Goal: Transaction & Acquisition: Book appointment/travel/reservation

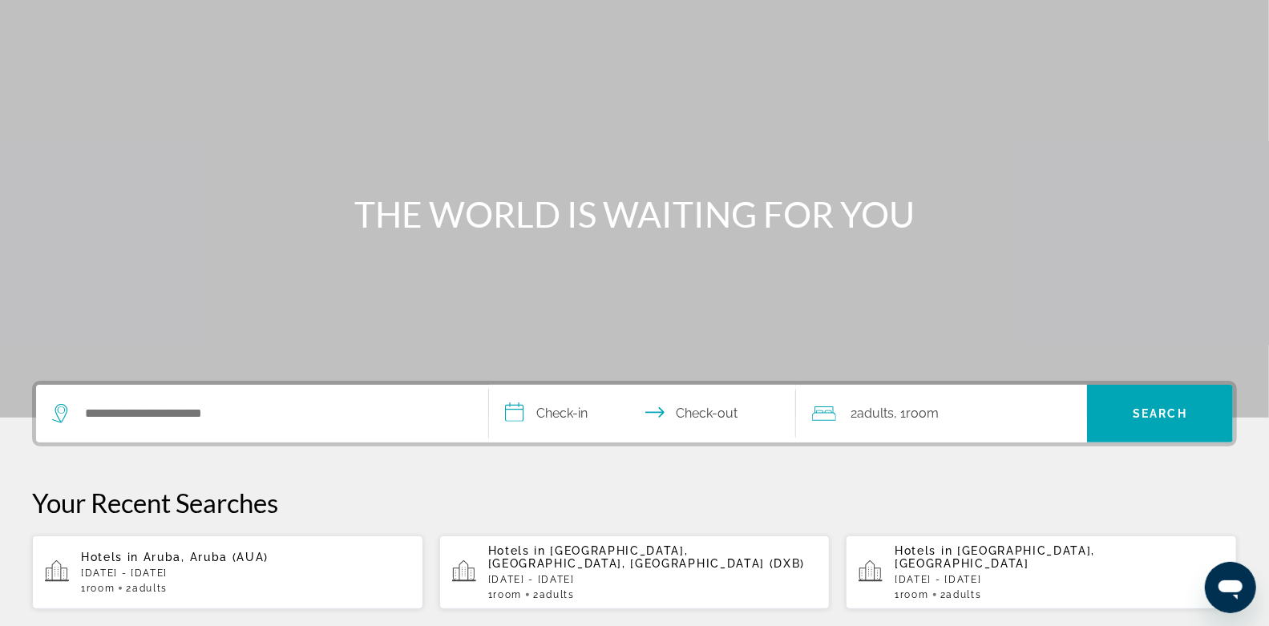
scroll to position [89, 0]
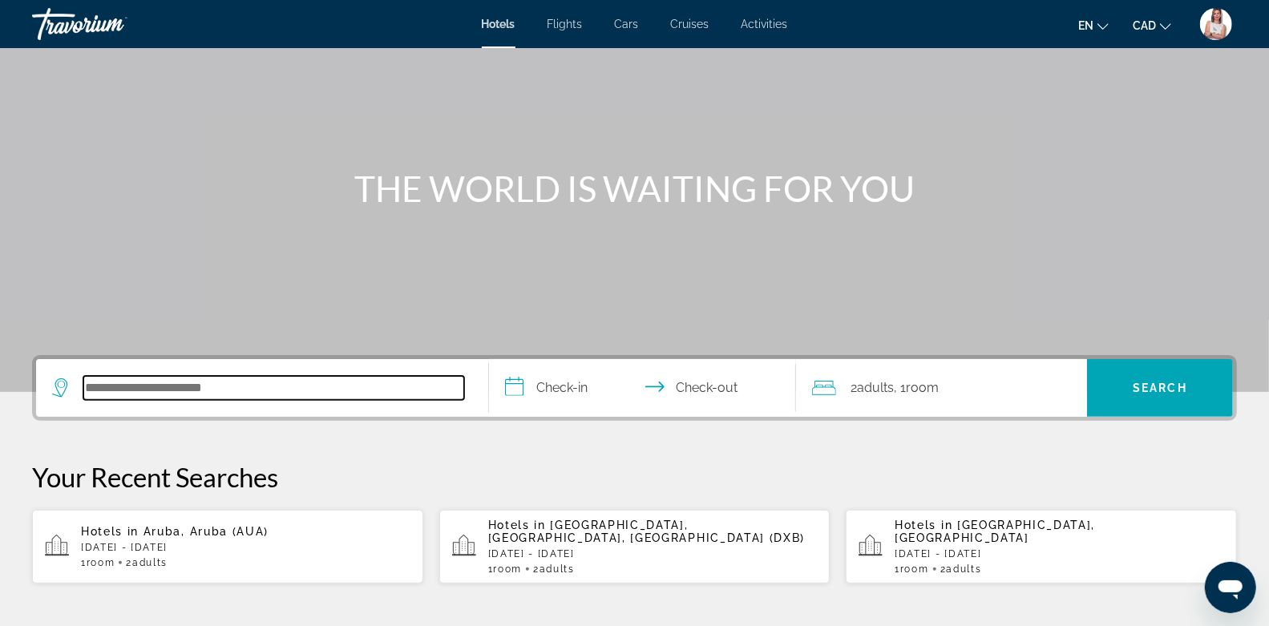
click at [253, 389] on input "Search hotel destination" at bounding box center [273, 388] width 381 height 24
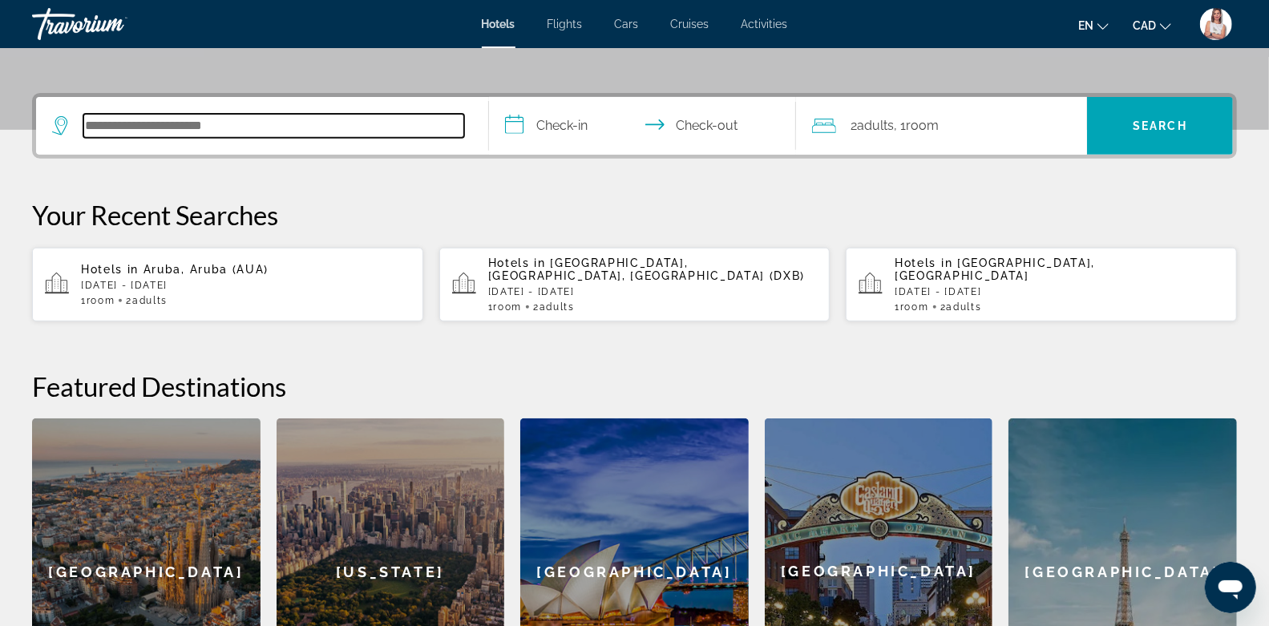
scroll to position [391, 0]
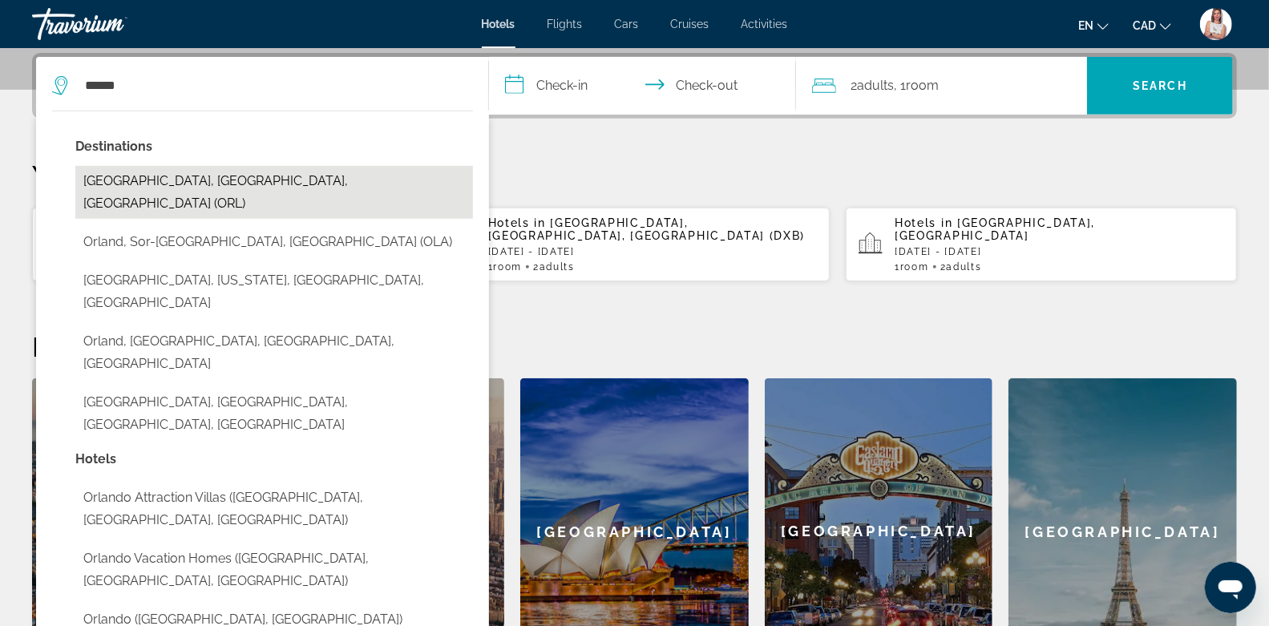
click at [178, 178] on button "[GEOGRAPHIC_DATA], [GEOGRAPHIC_DATA], [GEOGRAPHIC_DATA] (ORL)" at bounding box center [274, 192] width 398 height 53
type input "**********"
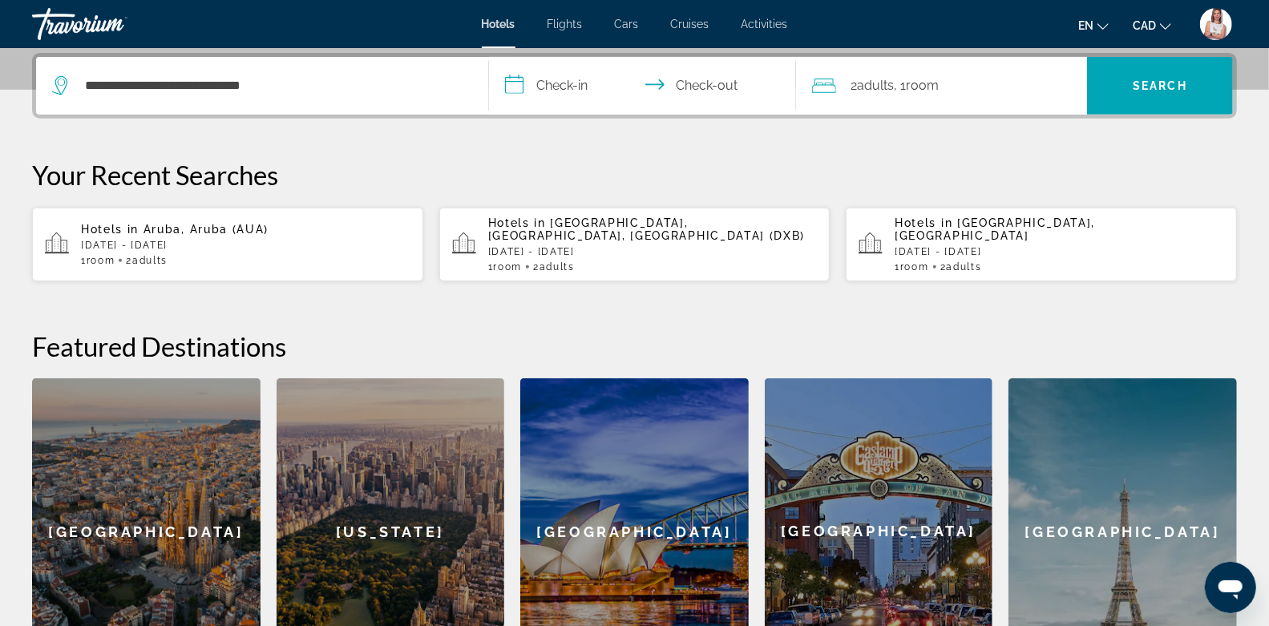
click at [540, 84] on input "**********" at bounding box center [646, 88] width 314 height 63
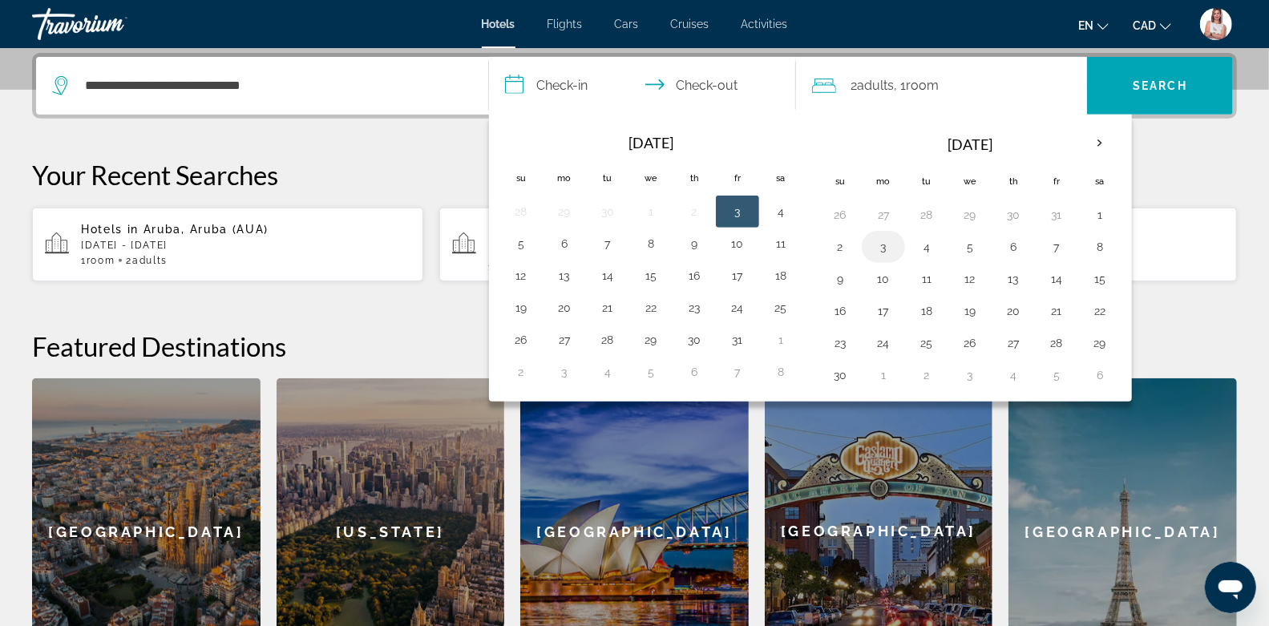
click at [877, 245] on button "3" at bounding box center [884, 247] width 26 height 22
click at [1044, 239] on button "7" at bounding box center [1057, 247] width 26 height 22
type input "**********"
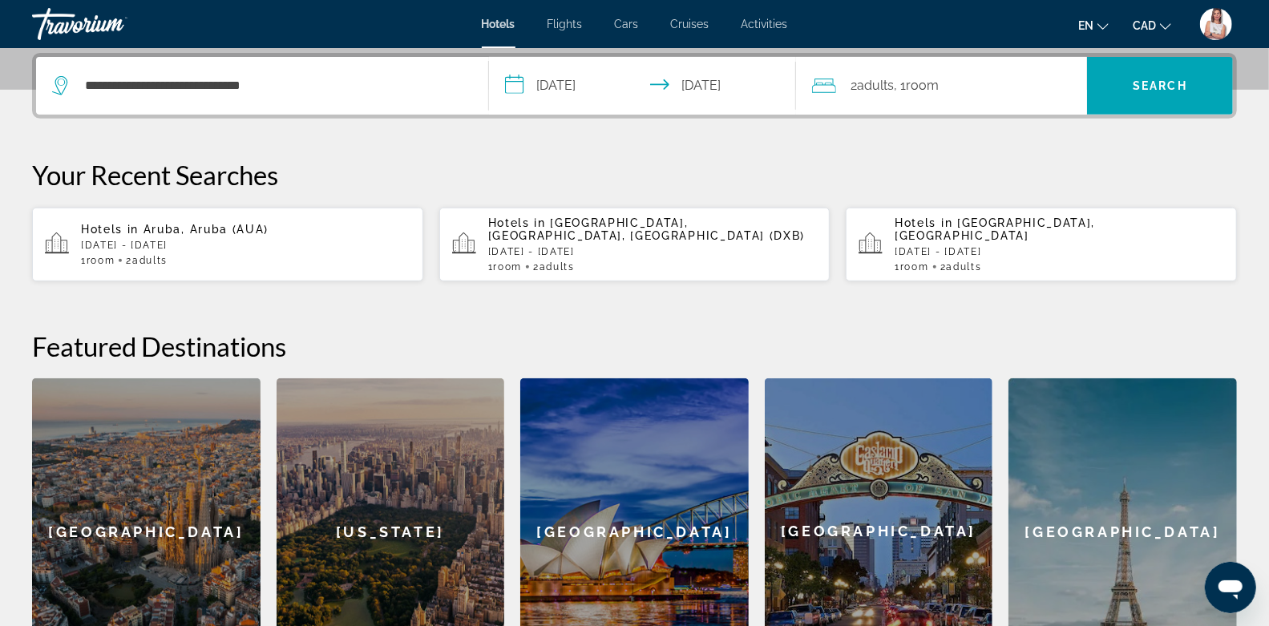
click at [999, 79] on div "2 Adult Adults , 1 Room rooms" at bounding box center [949, 86] width 275 height 22
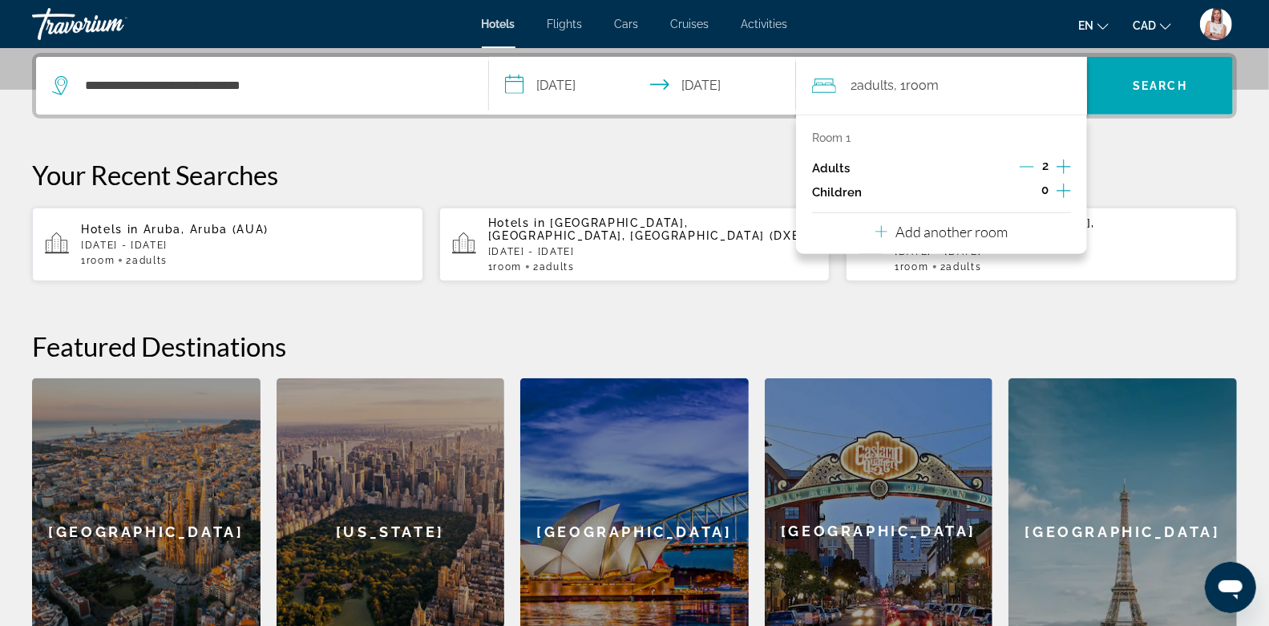
click at [1067, 192] on icon "Increment children" at bounding box center [1064, 190] width 14 height 19
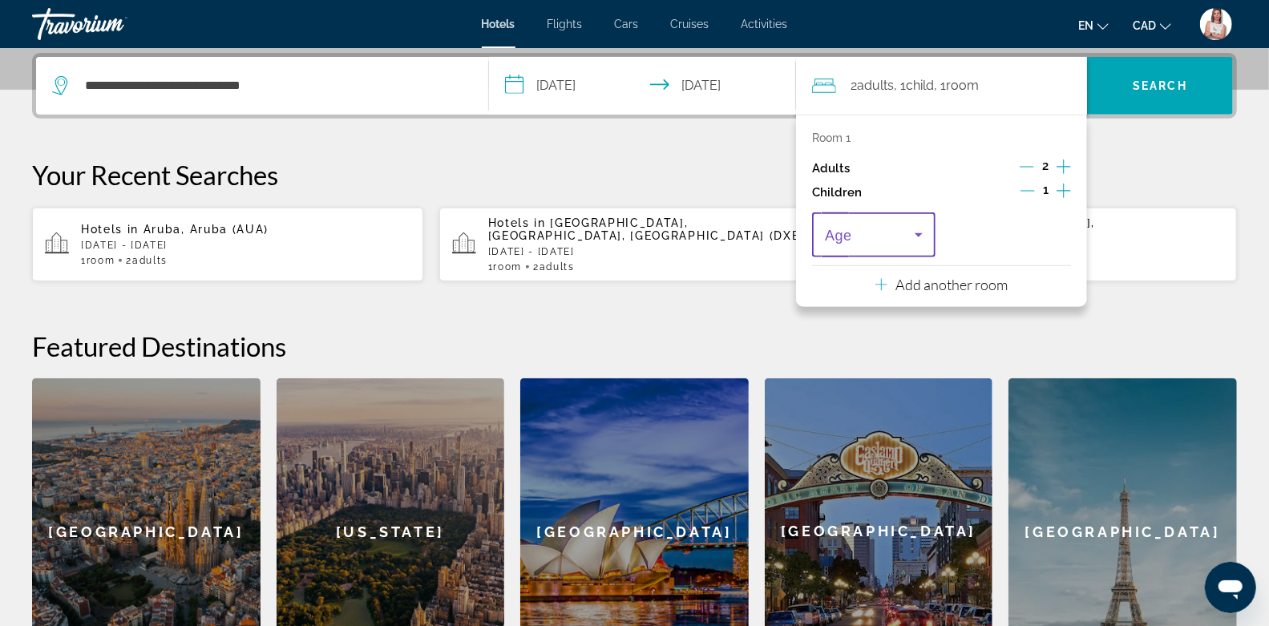
click at [907, 236] on span "Travelers: 2 adults, 1 child" at bounding box center [870, 234] width 90 height 19
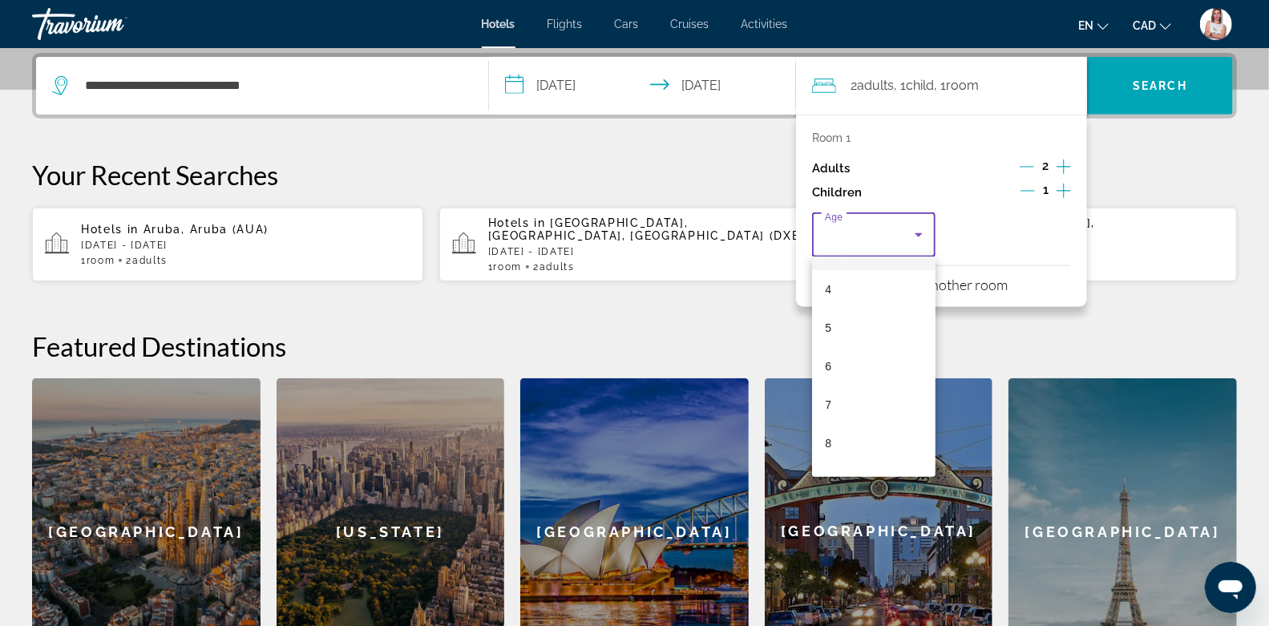
scroll to position [374, 0]
click at [853, 297] on mat-option "10" at bounding box center [873, 292] width 123 height 38
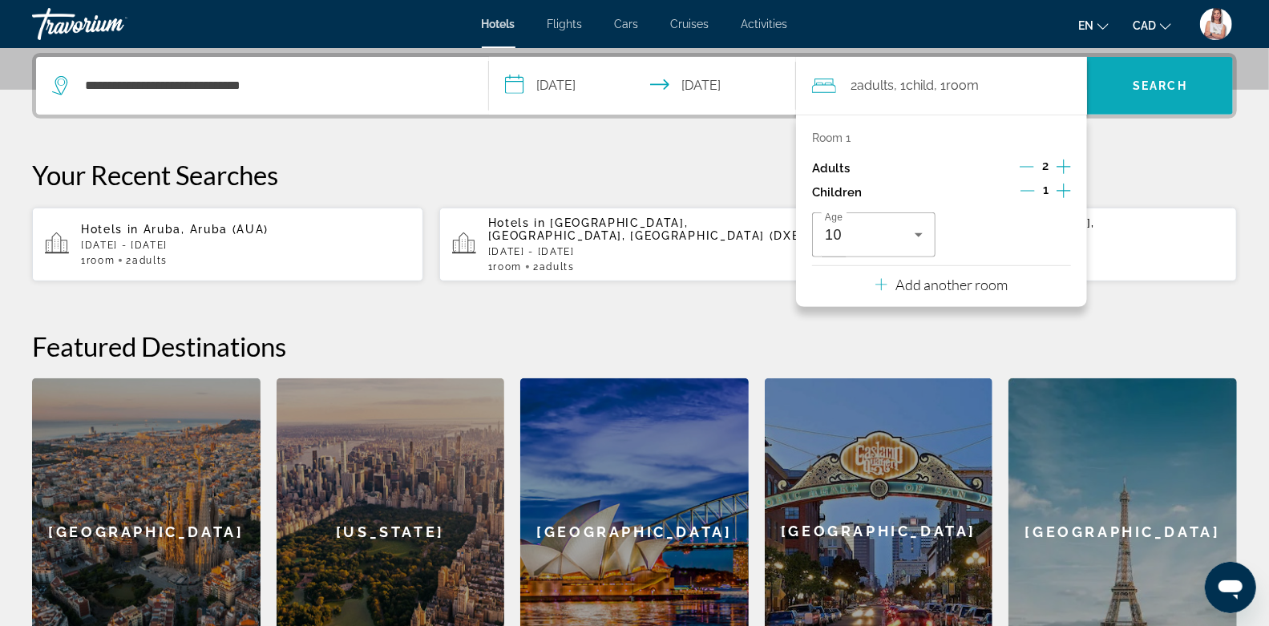
click at [1173, 83] on span "Search" at bounding box center [1160, 85] width 55 height 13
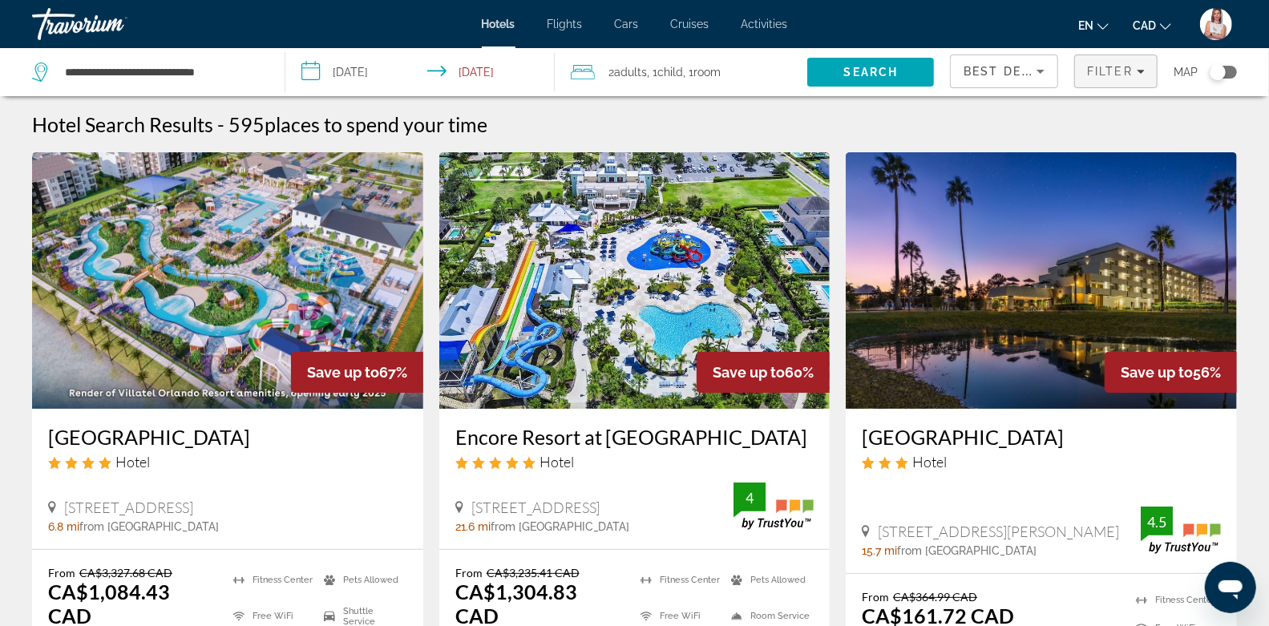
click at [1108, 73] on span "Filter" at bounding box center [1110, 71] width 46 height 13
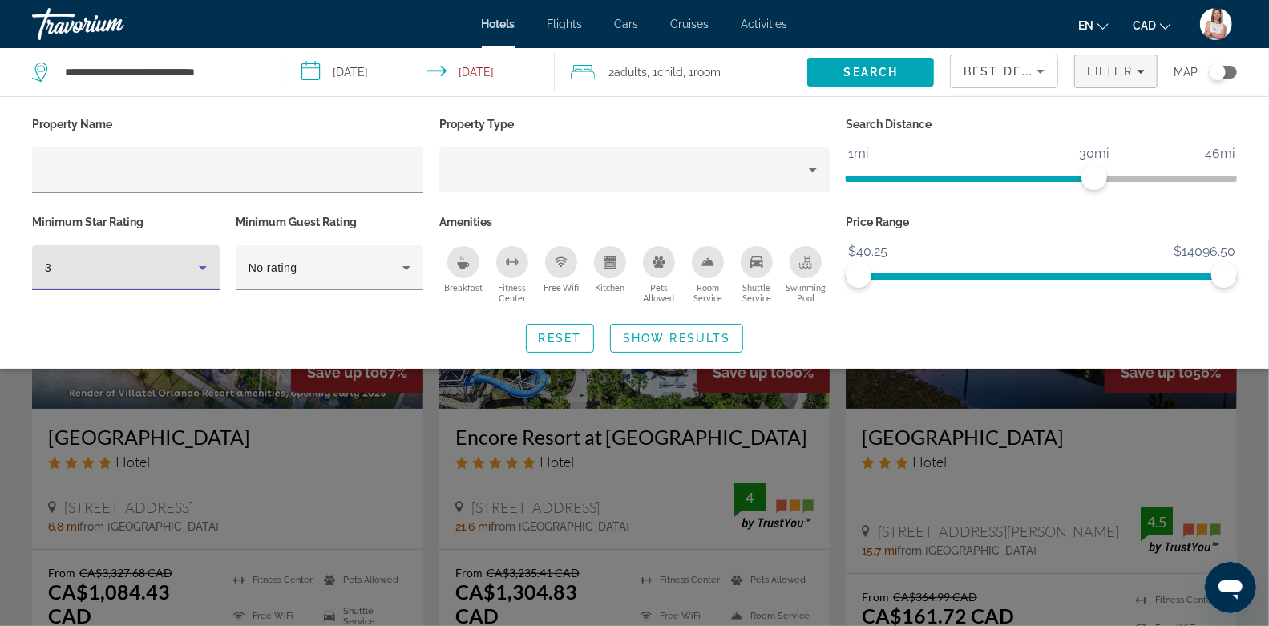
click at [153, 265] on div "3" at bounding box center [122, 267] width 154 height 19
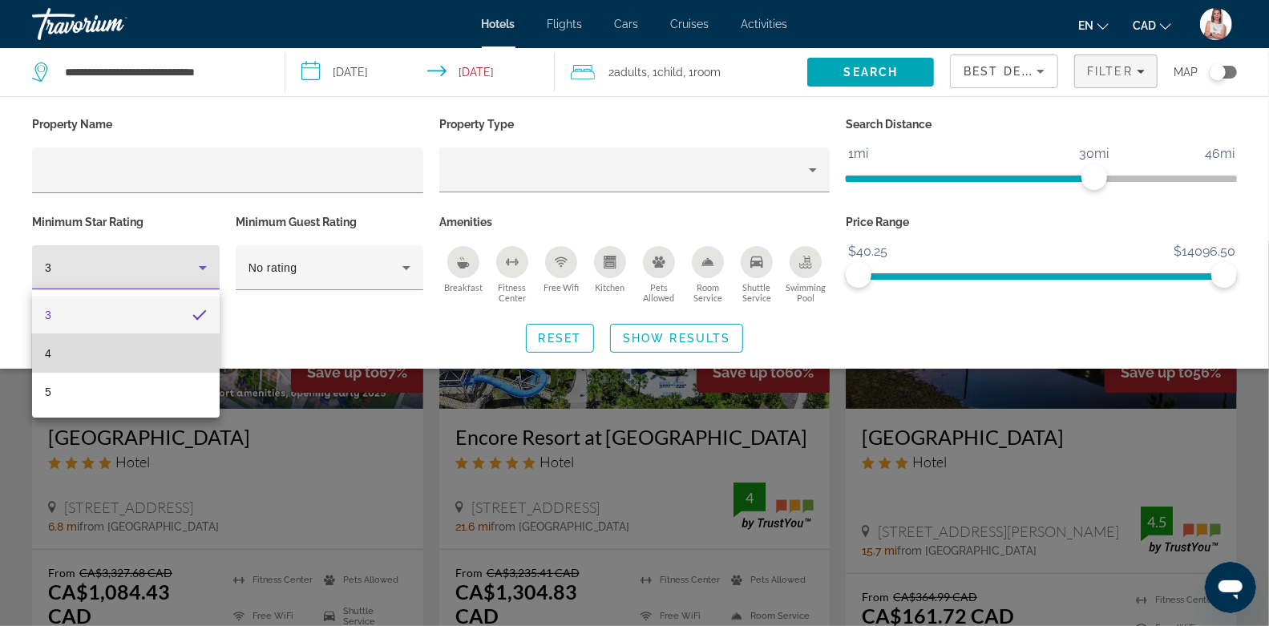
click at [116, 355] on mat-option "4" at bounding box center [126, 353] width 188 height 38
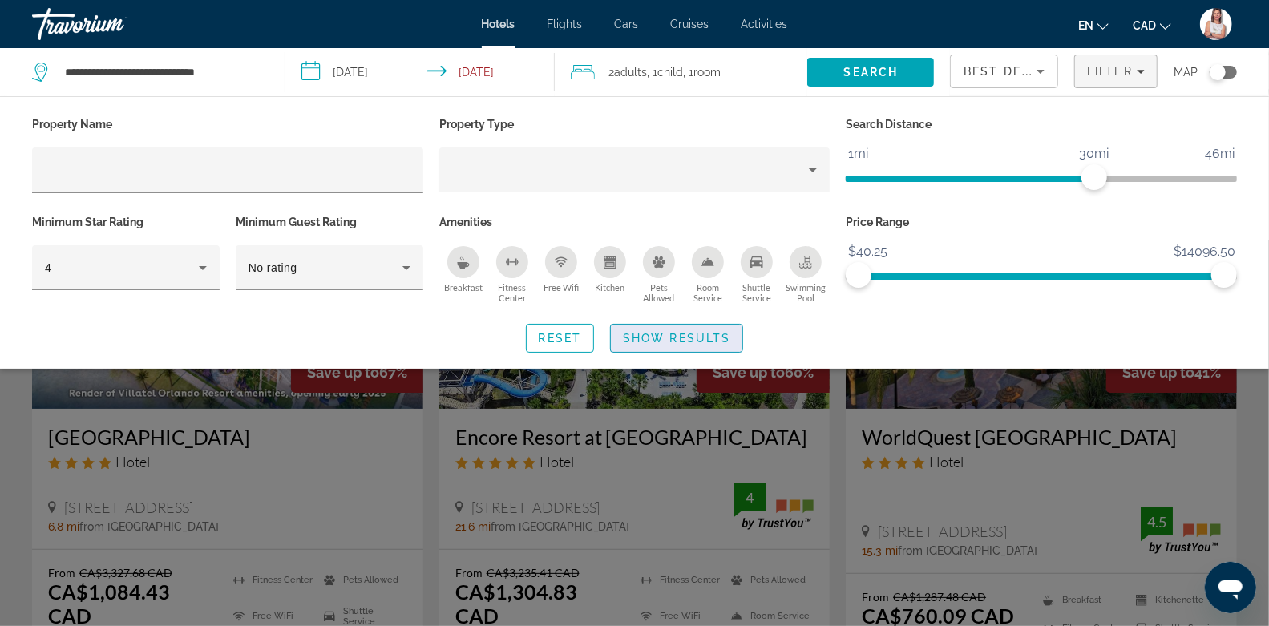
click at [658, 335] on span "Show Results" at bounding box center [676, 338] width 107 height 13
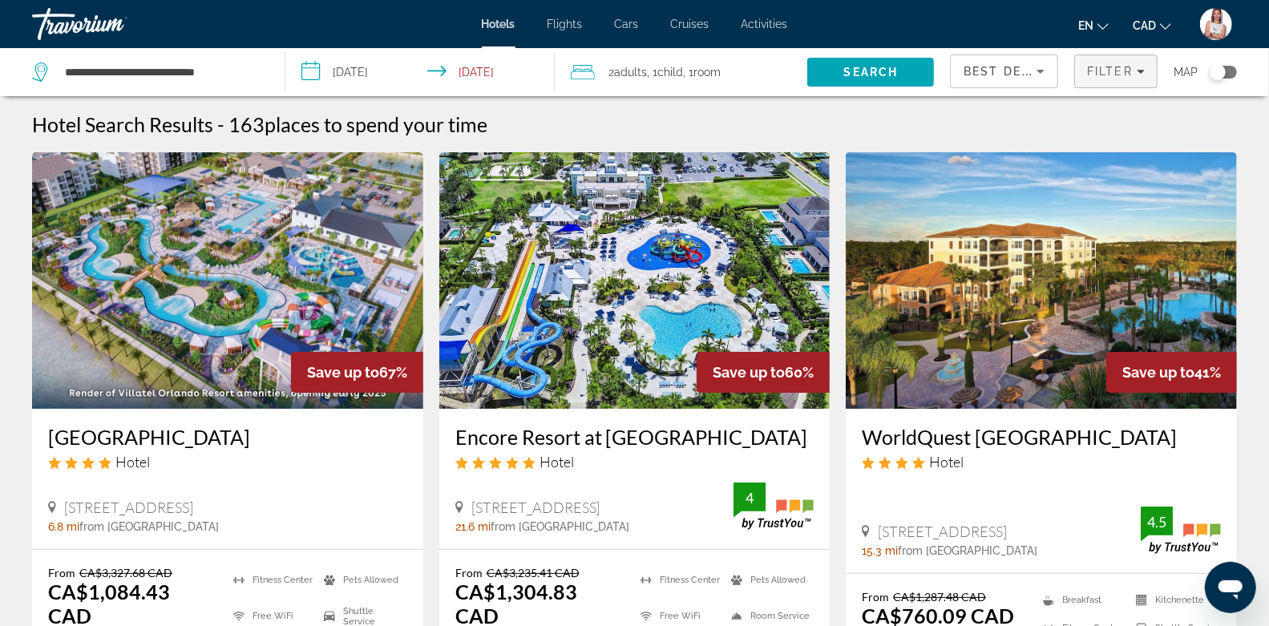
click at [1120, 68] on span "Filter" at bounding box center [1110, 71] width 46 height 13
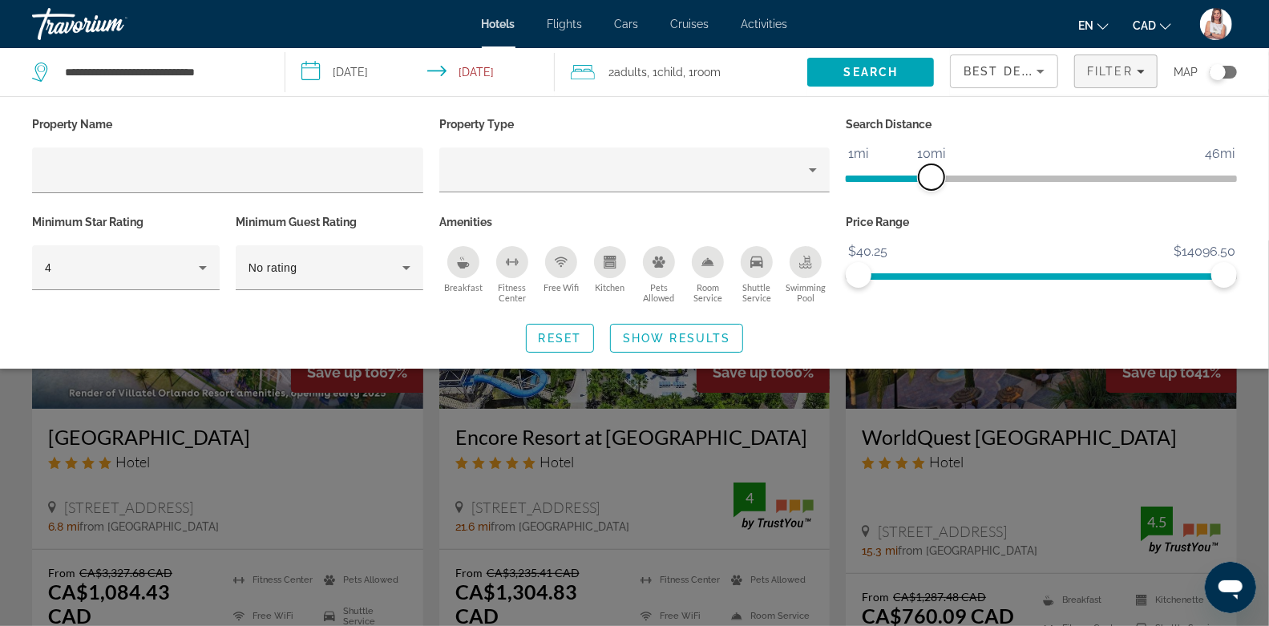
drag, startPoint x: 1094, startPoint y: 171, endPoint x: 930, endPoint y: 188, distance: 164.5
click at [930, 188] on span "ngx-slider" at bounding box center [932, 177] width 26 height 26
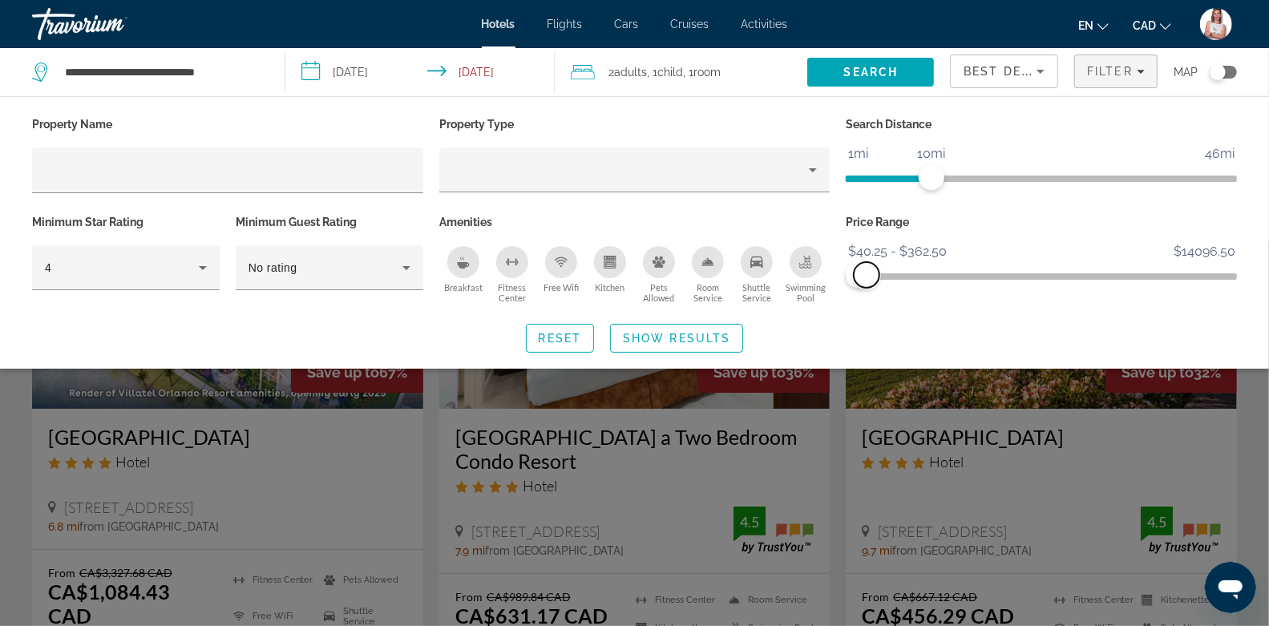
drag, startPoint x: 1234, startPoint y: 270, endPoint x: 868, endPoint y: 278, distance: 366.5
click at [868, 278] on span "ngx-slider-max" at bounding box center [867, 275] width 26 height 26
click at [675, 337] on span "Show Results" at bounding box center [676, 338] width 107 height 13
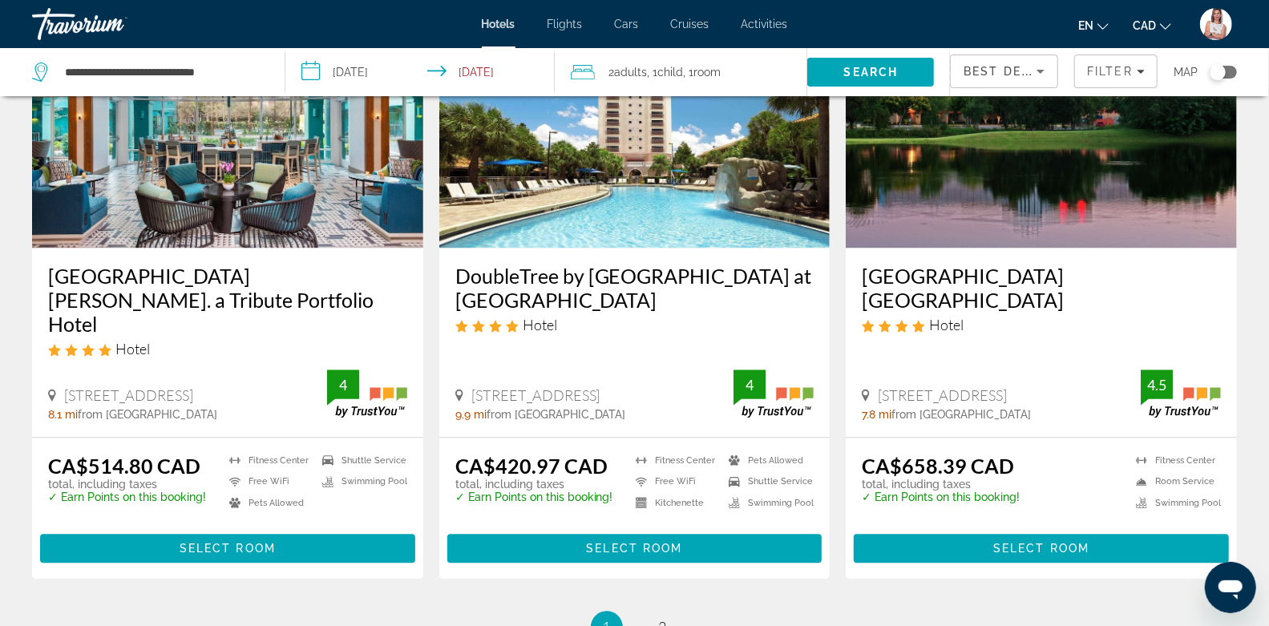
scroll to position [2251, 0]
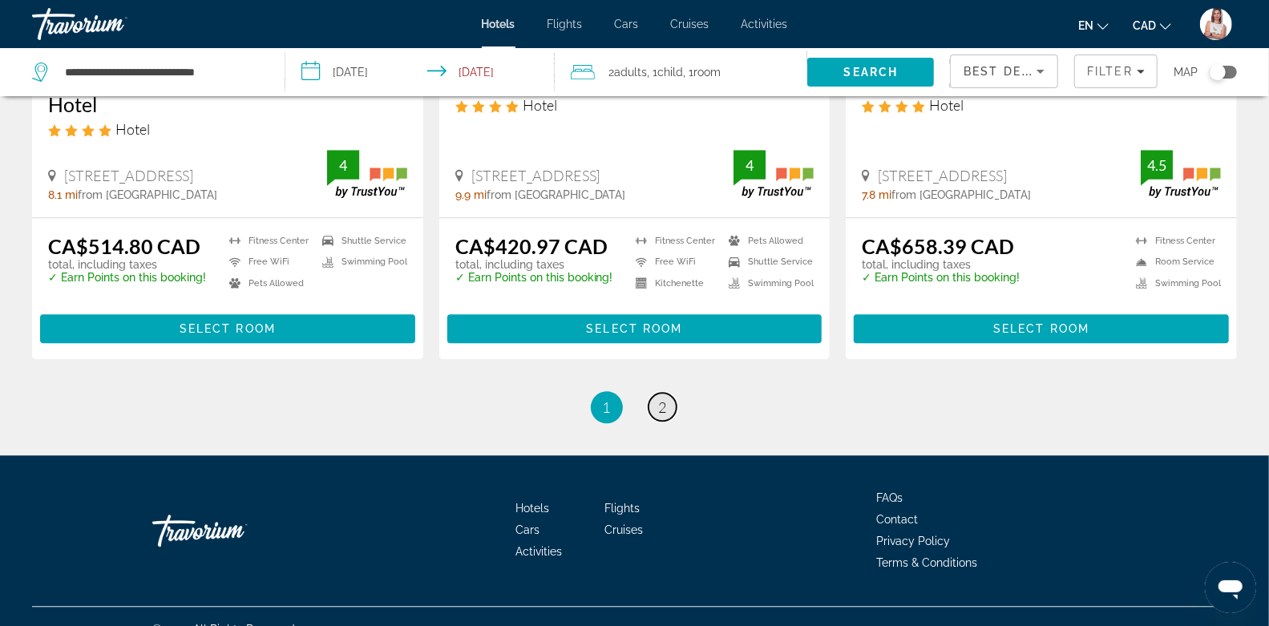
click at [660, 399] on span "2" at bounding box center [663, 408] width 8 height 18
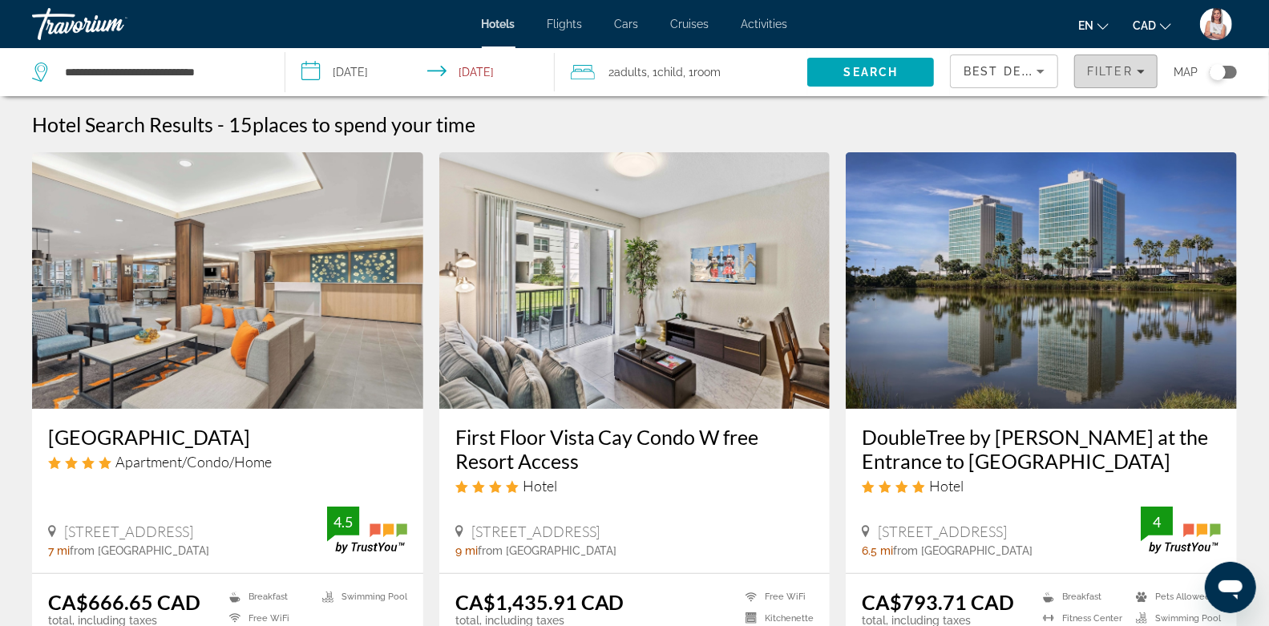
click at [1126, 73] on span "Filter" at bounding box center [1110, 71] width 46 height 13
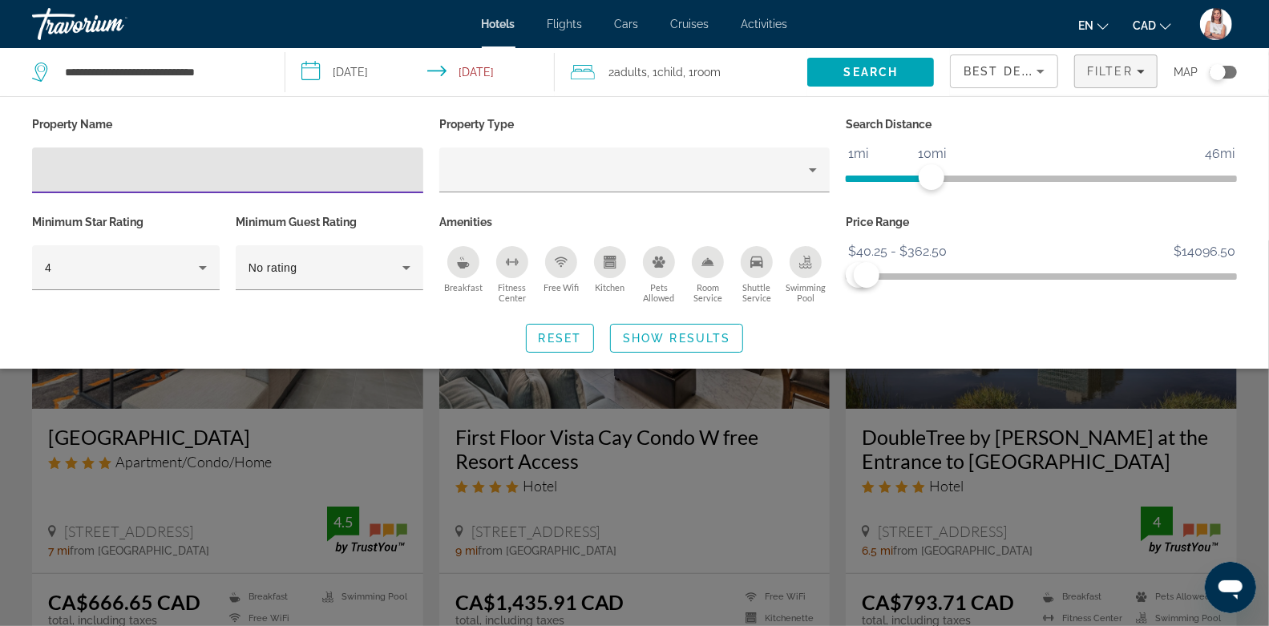
click at [219, 158] on div "Hotel Filters" at bounding box center [228, 171] width 366 height 46
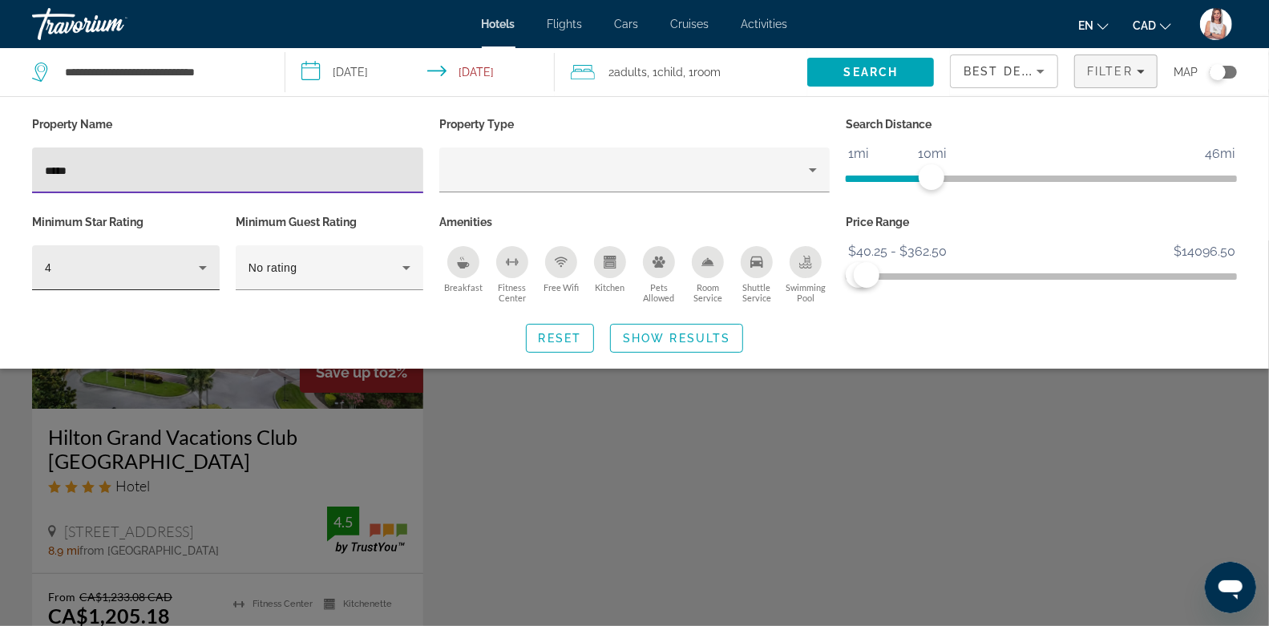
type input "*****"
click at [148, 271] on div "4" at bounding box center [122, 267] width 154 height 19
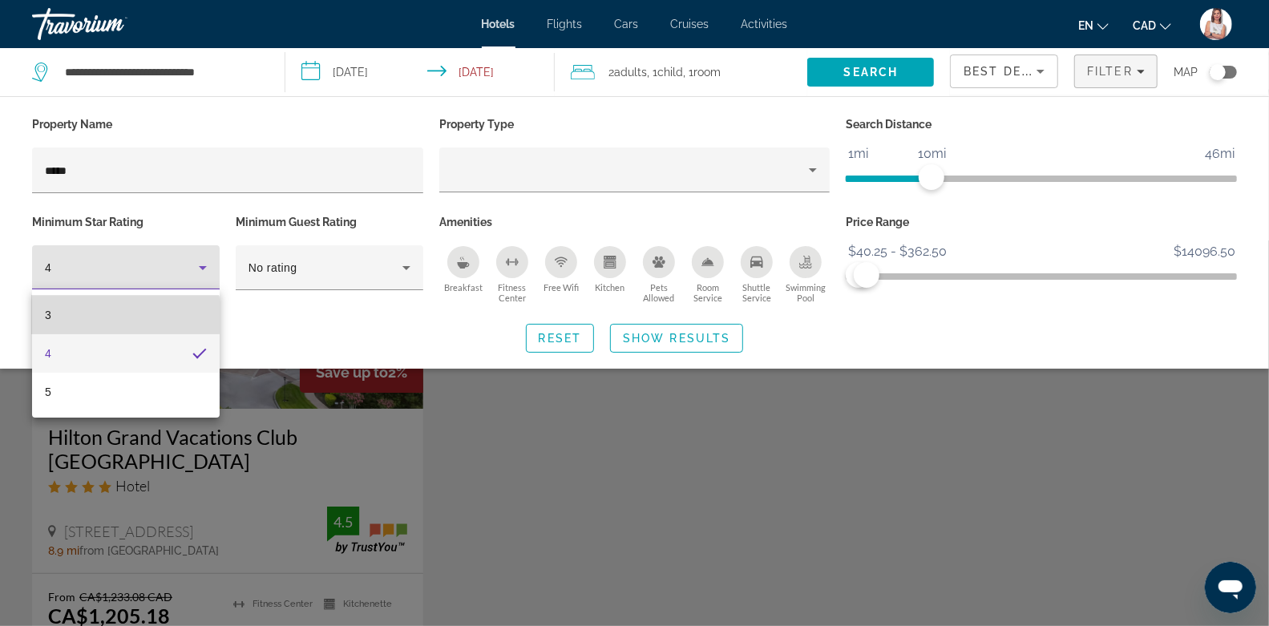
click at [120, 316] on mat-option "3" at bounding box center [126, 315] width 188 height 38
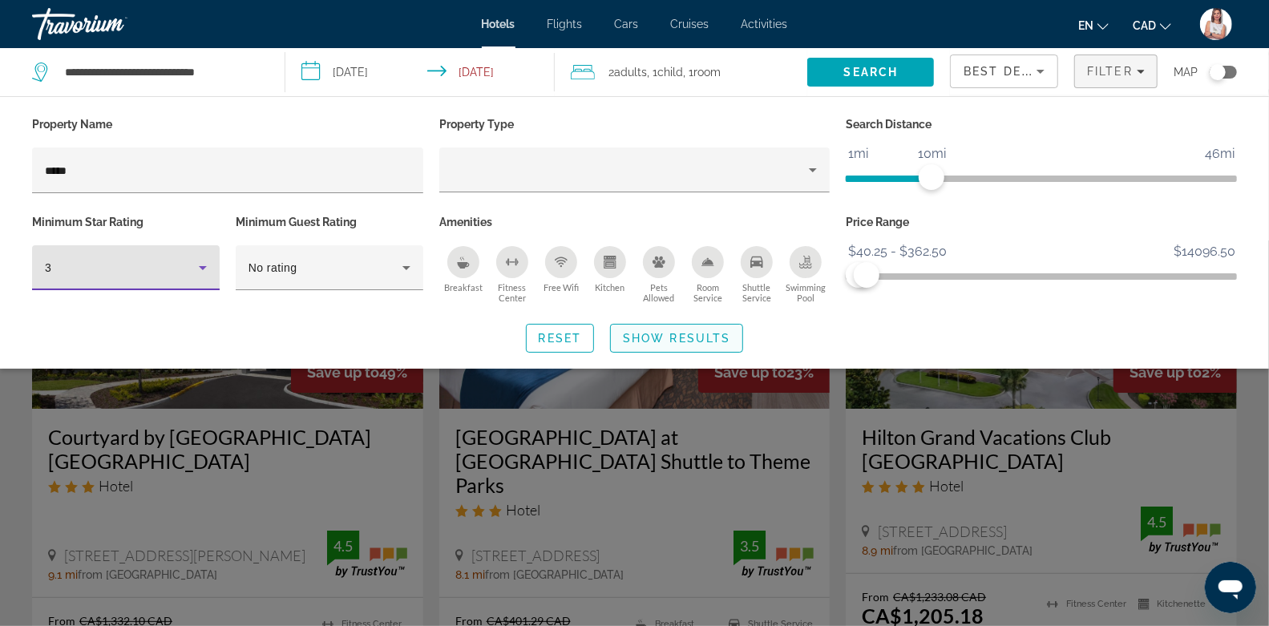
click at [674, 338] on span "Show Results" at bounding box center [676, 338] width 107 height 13
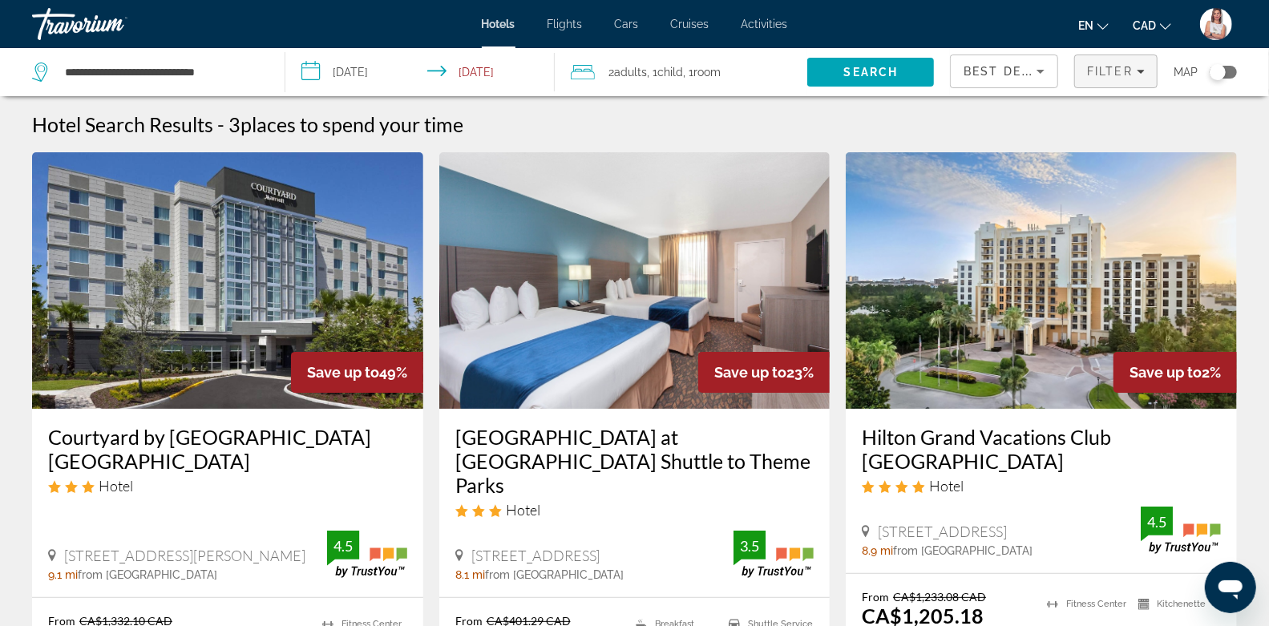
click at [1115, 73] on span "Filter" at bounding box center [1110, 71] width 46 height 13
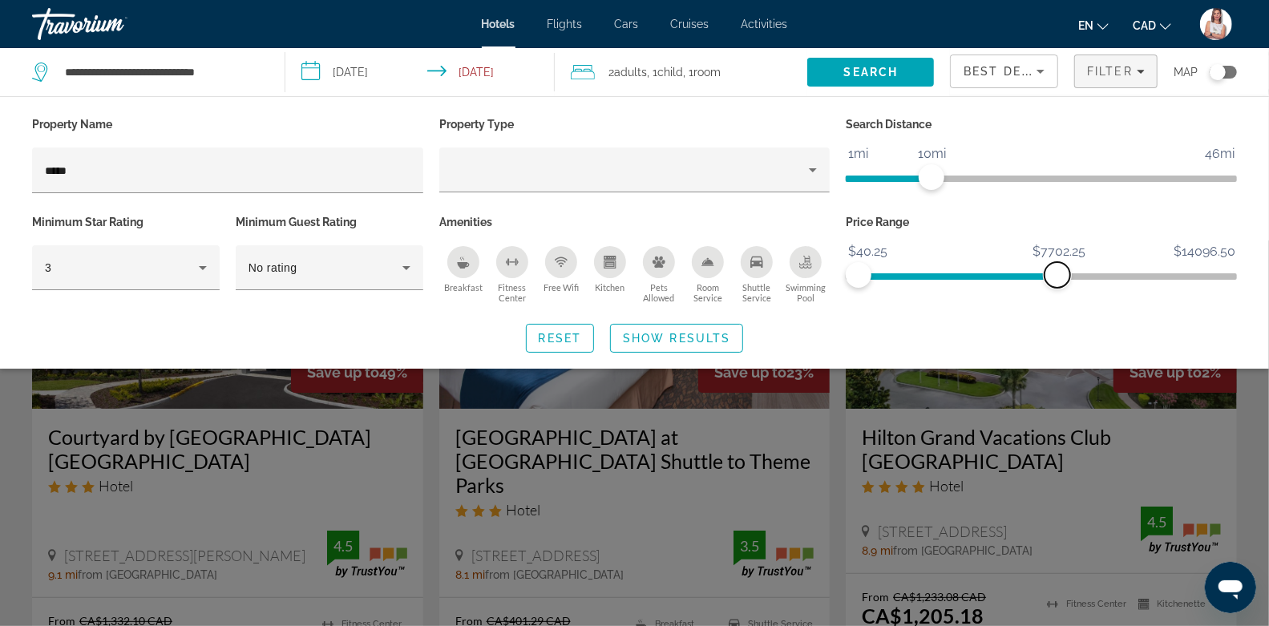
drag, startPoint x: 871, startPoint y: 277, endPoint x: 1058, endPoint y: 274, distance: 187.7
click at [1058, 274] on span "ngx-slider-max" at bounding box center [1058, 275] width 26 height 26
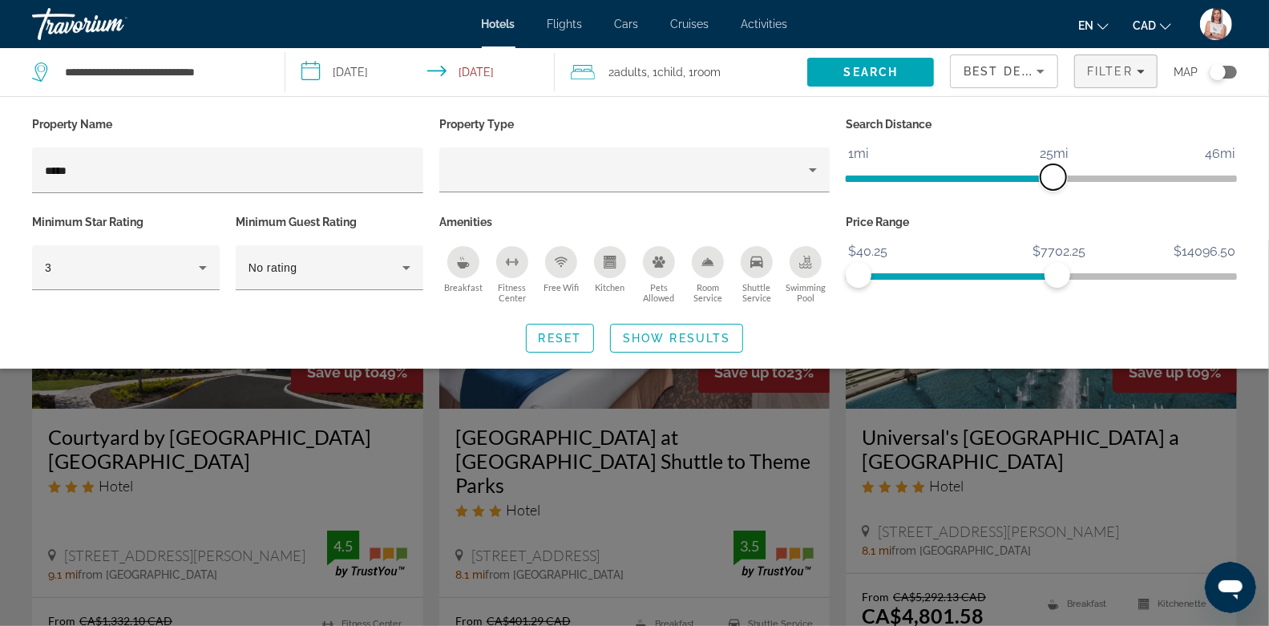
drag, startPoint x: 927, startPoint y: 181, endPoint x: 1054, endPoint y: 199, distance: 127.9
click at [1054, 199] on div "Search Distance 1mi 46mi 25mi" at bounding box center [1041, 162] width 407 height 98
click at [711, 340] on span "Show Results" at bounding box center [676, 338] width 107 height 13
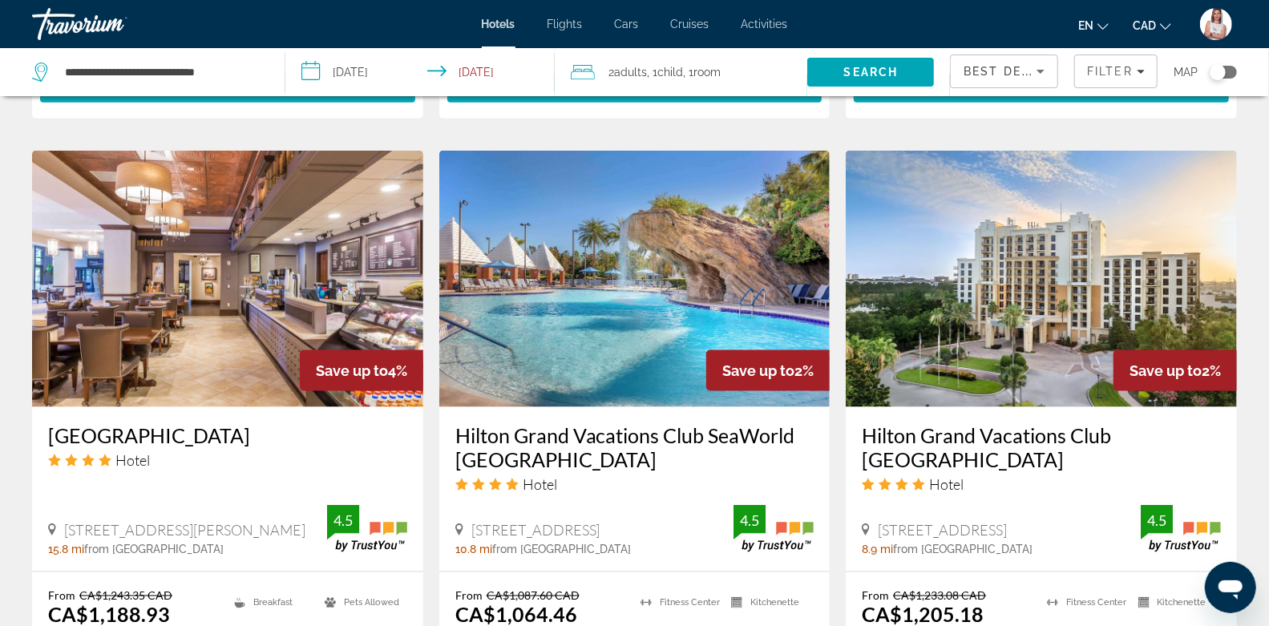
scroll to position [1257, 0]
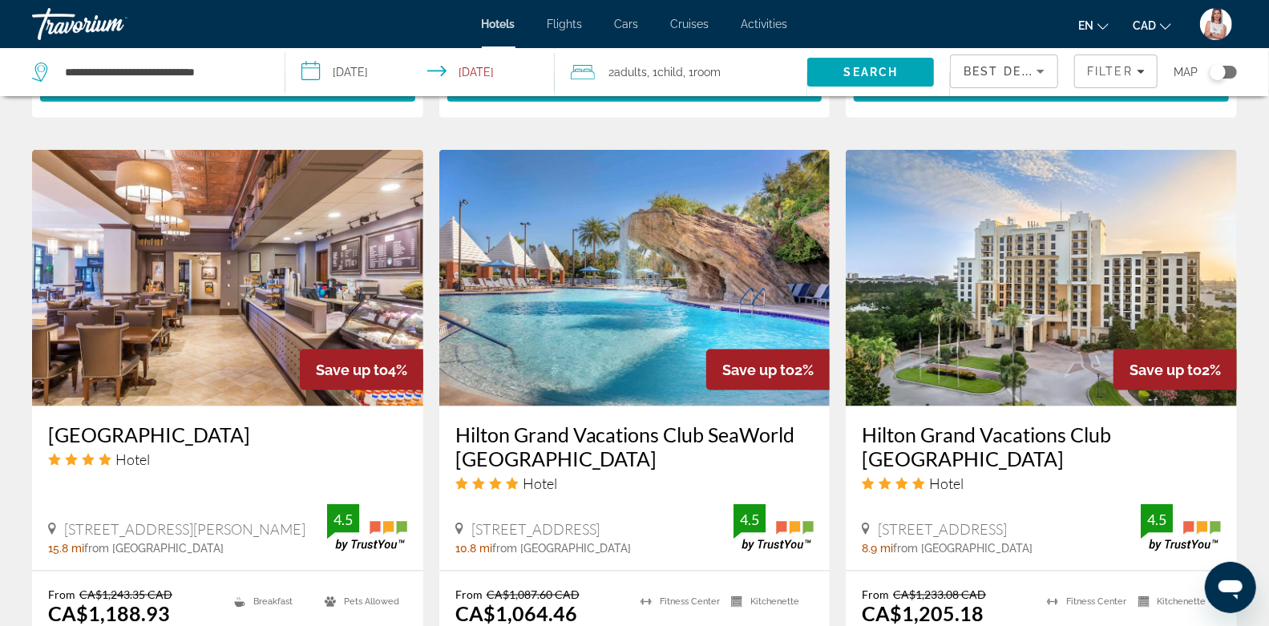
click at [304, 71] on input "**********" at bounding box center [423, 74] width 276 height 53
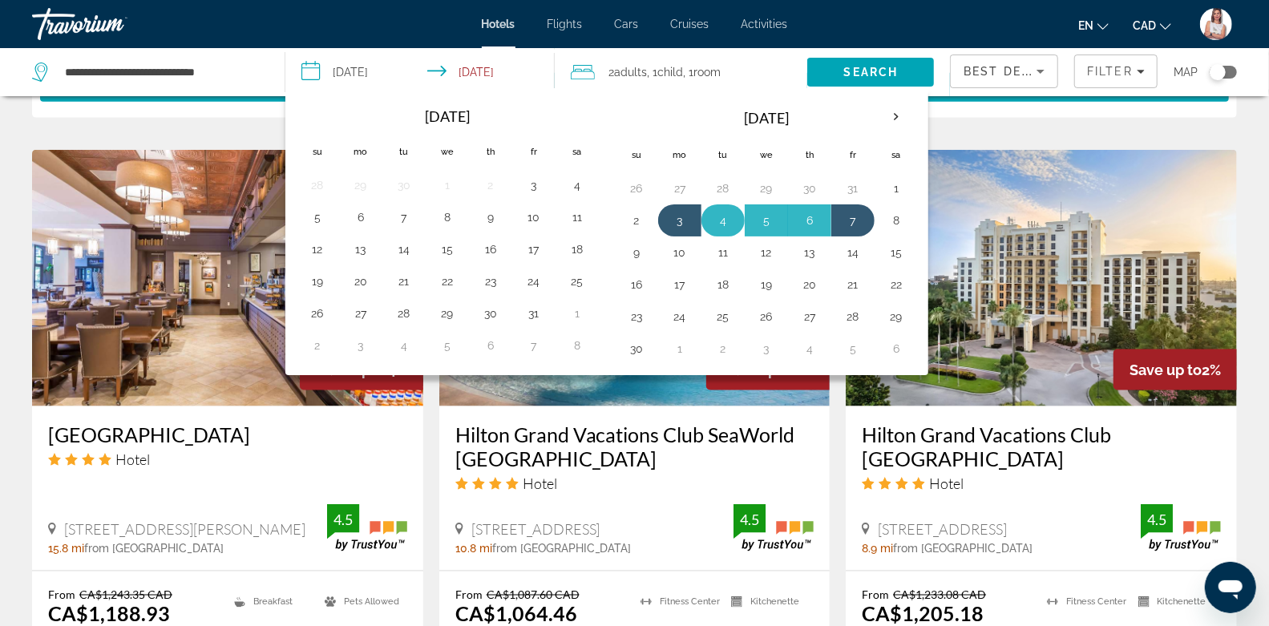
click at [710, 218] on button "4" at bounding box center [723, 220] width 26 height 22
click at [841, 216] on button "7" at bounding box center [853, 220] width 26 height 22
type input "**********"
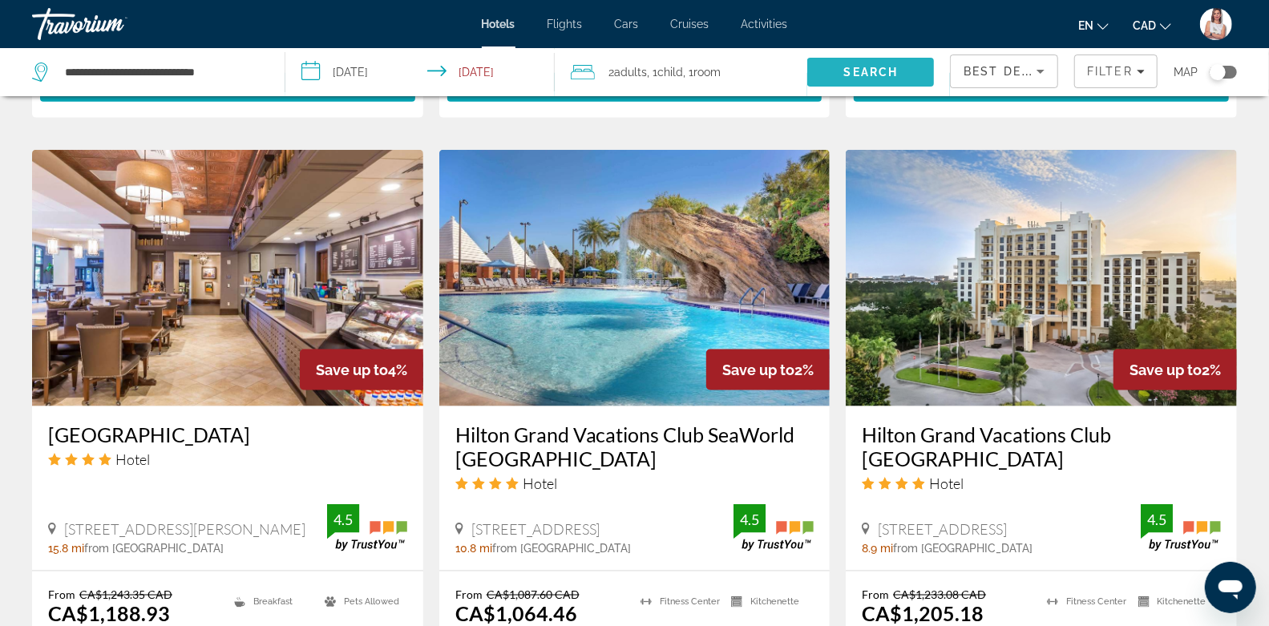
click at [896, 70] on span "Search" at bounding box center [871, 72] width 55 height 13
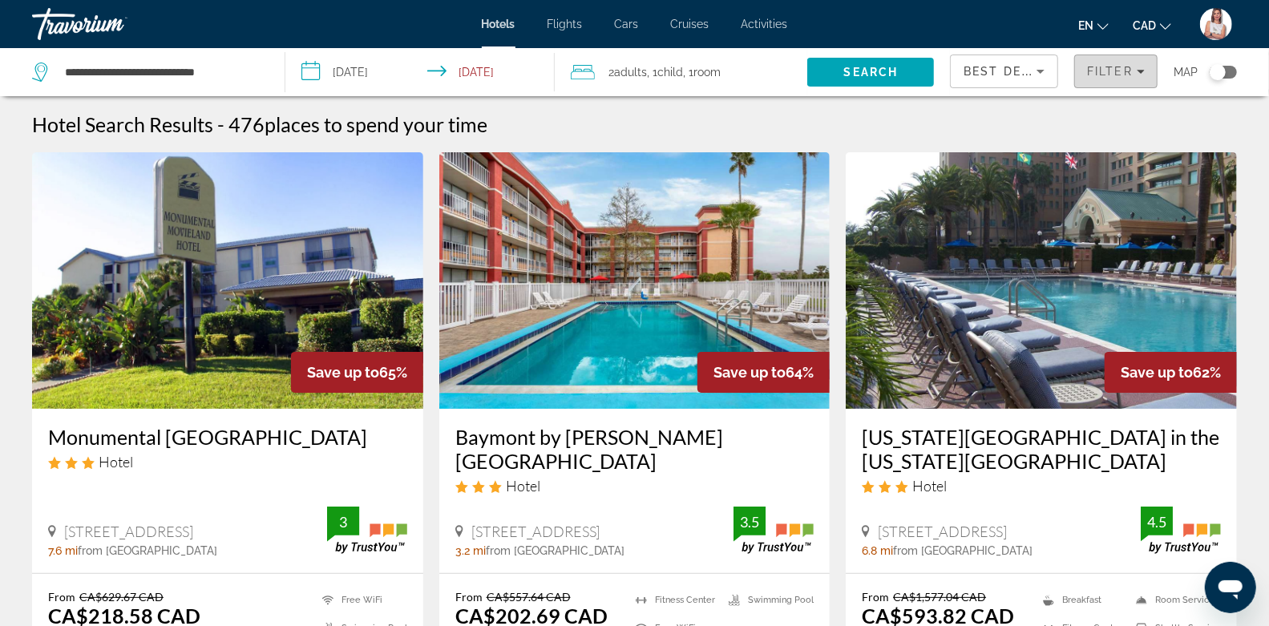
click at [1111, 69] on span "Filter" at bounding box center [1110, 71] width 46 height 13
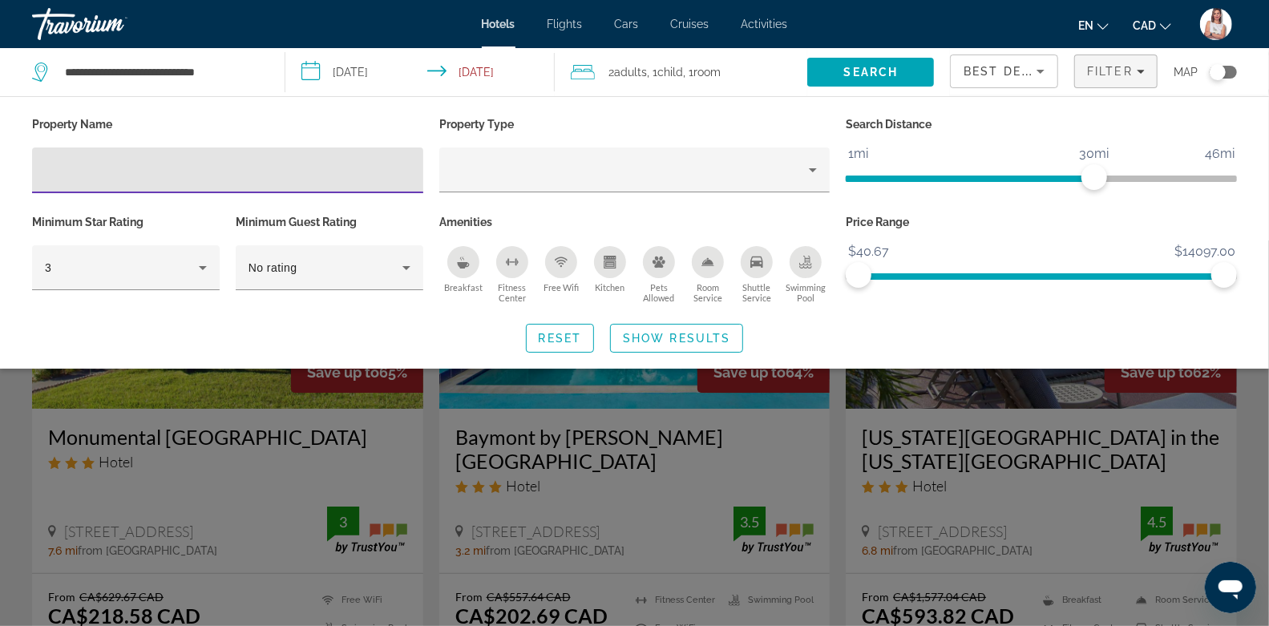
click at [245, 161] on input "Hotel Filters" at bounding box center [228, 170] width 366 height 19
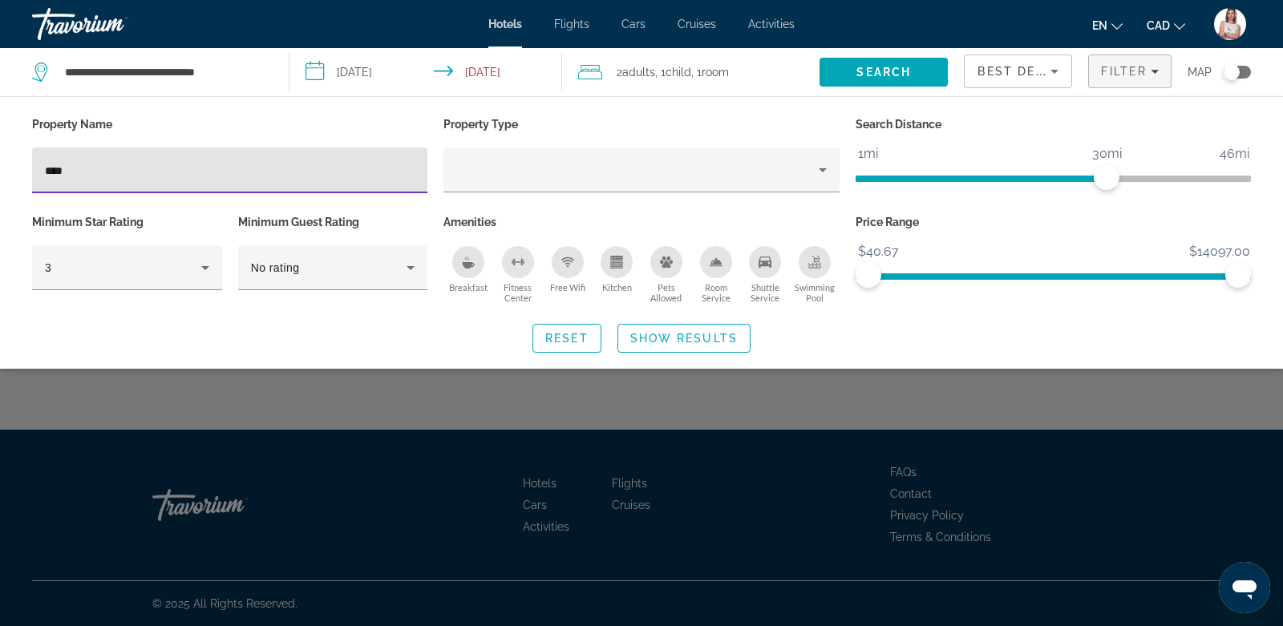
click at [245, 161] on input "****" at bounding box center [230, 170] width 370 height 19
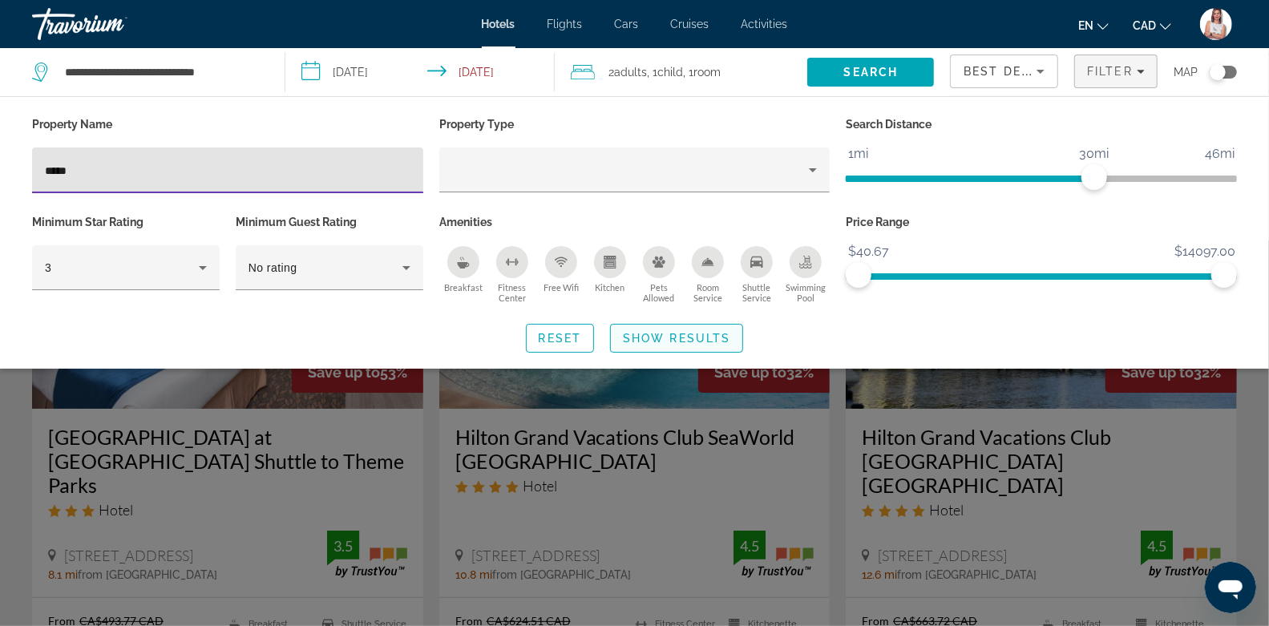
type input "*****"
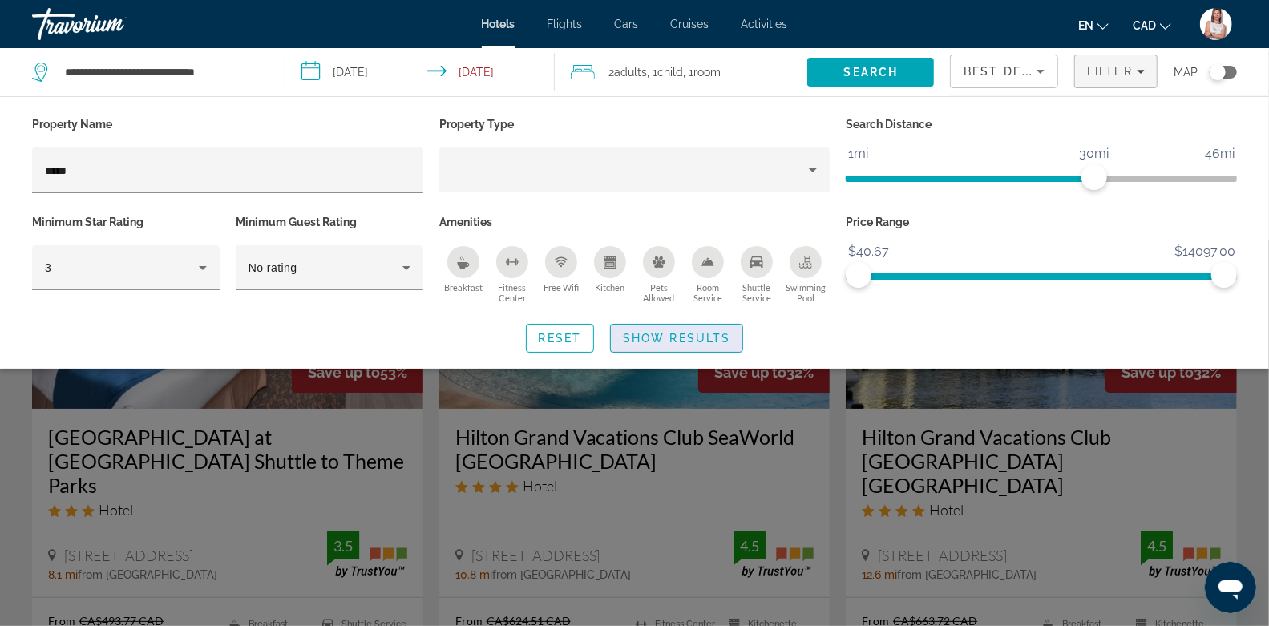
click at [682, 338] on span "Show Results" at bounding box center [676, 338] width 107 height 13
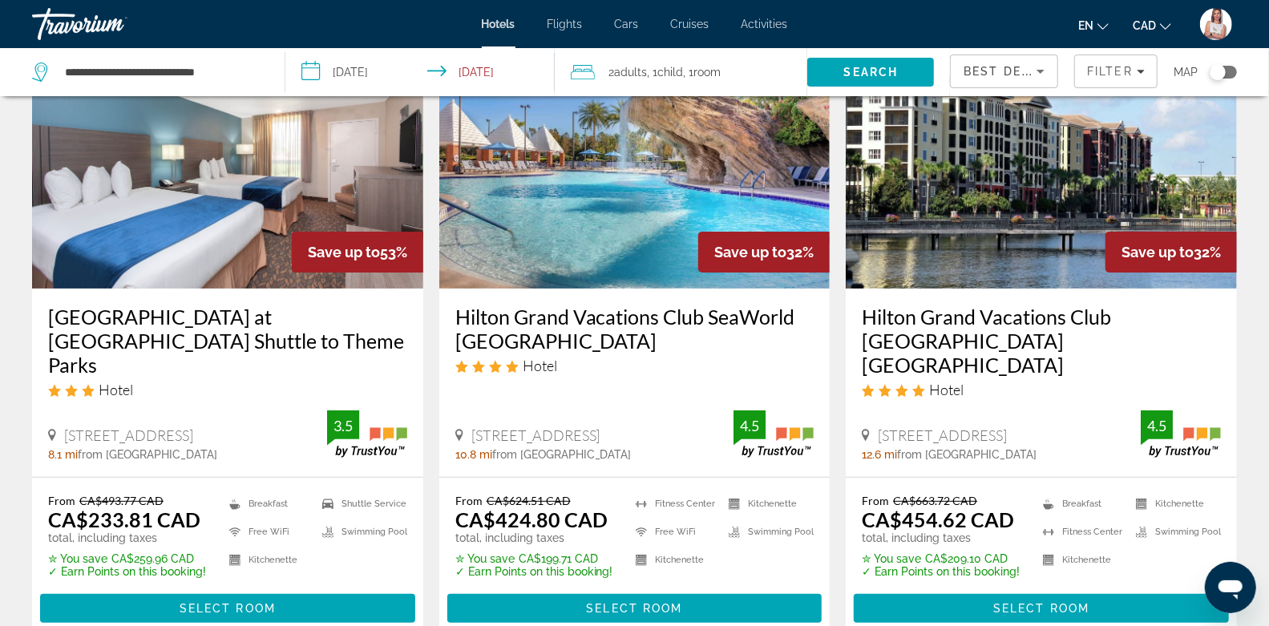
scroll to position [145, 0]
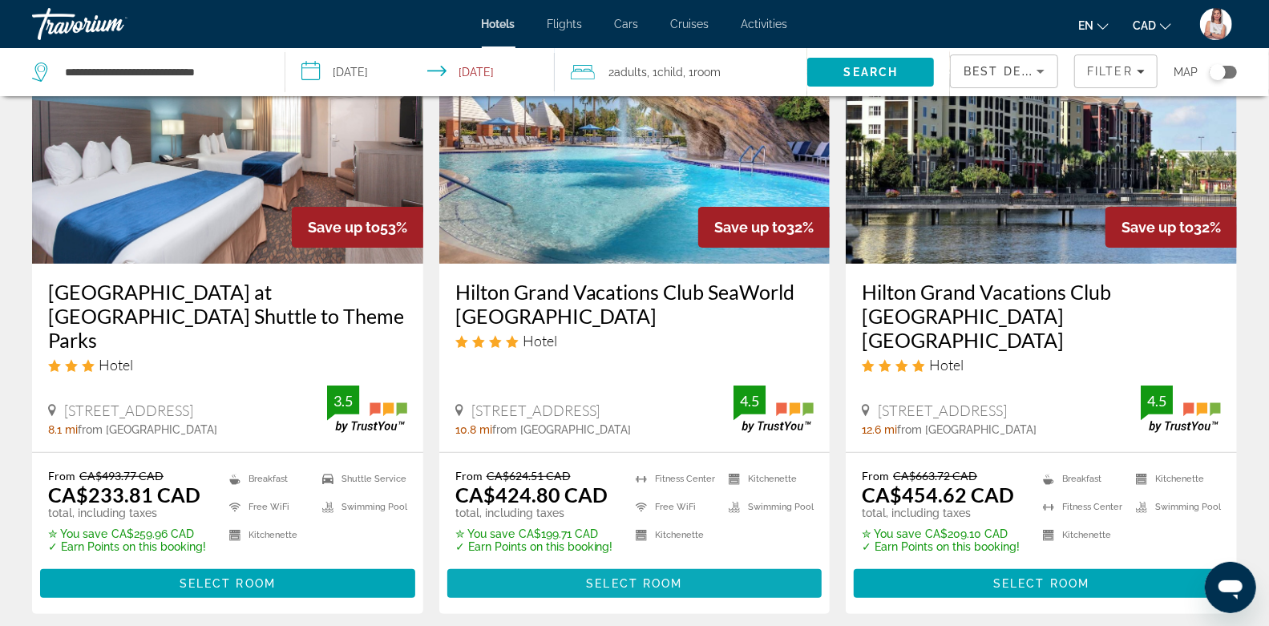
click at [557, 564] on span "Main content" at bounding box center [634, 583] width 375 height 38
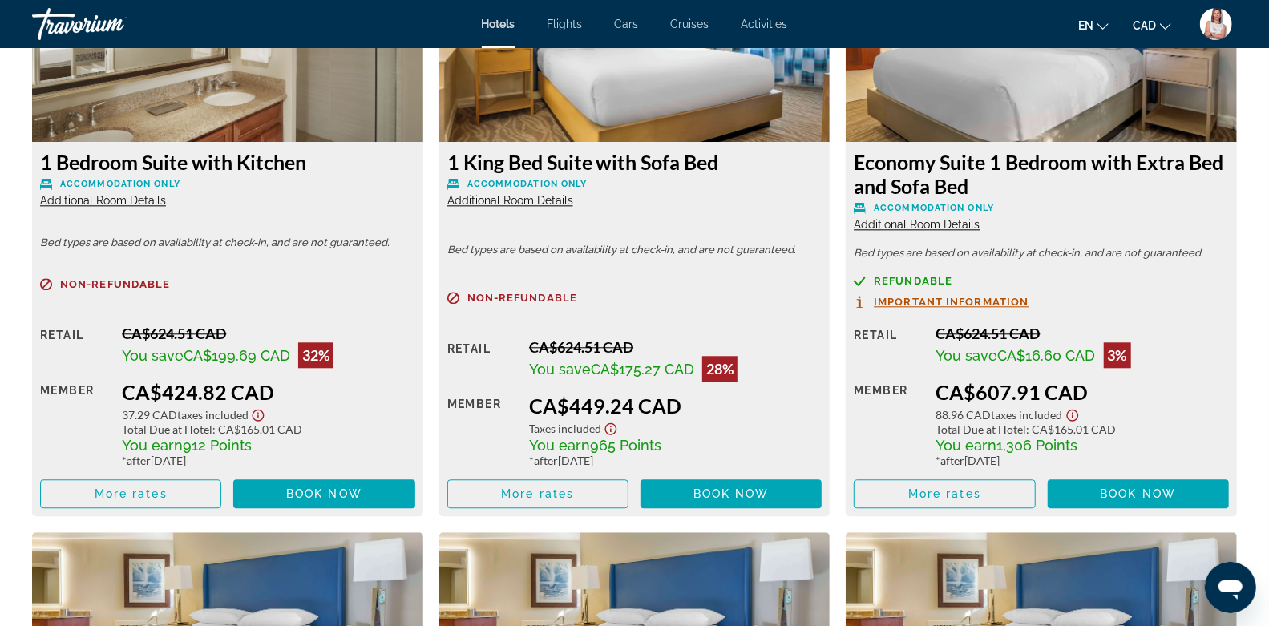
scroll to position [2336, 0]
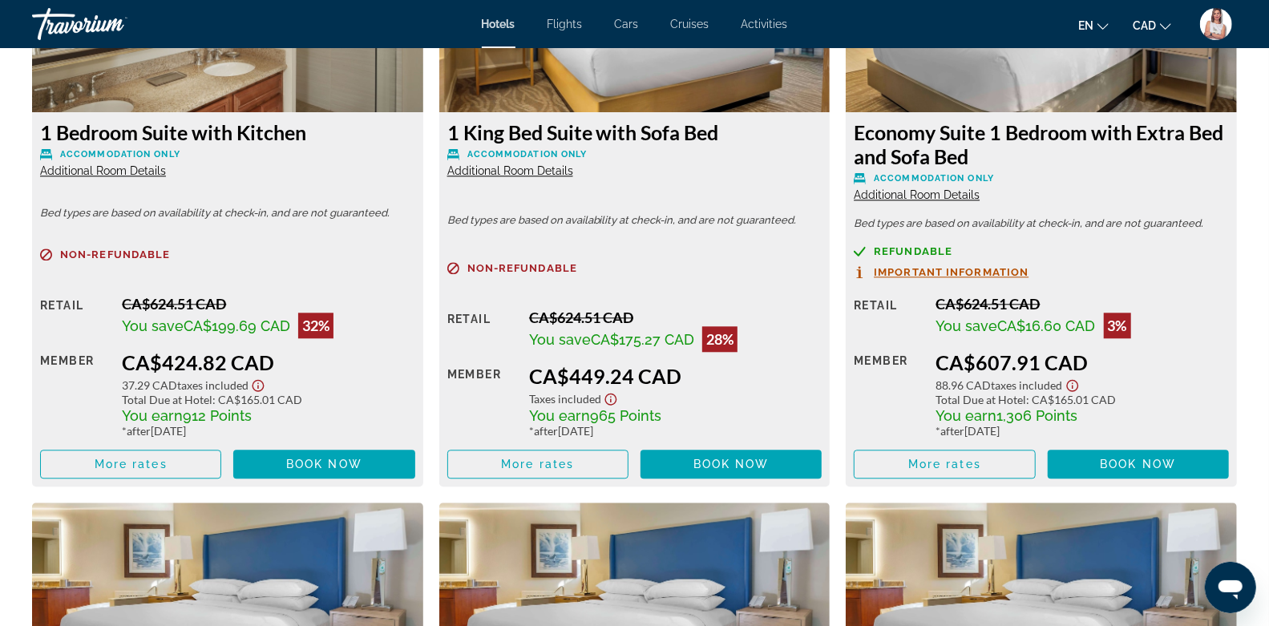
click at [105, 168] on span "Additional Room Details" at bounding box center [103, 170] width 126 height 13
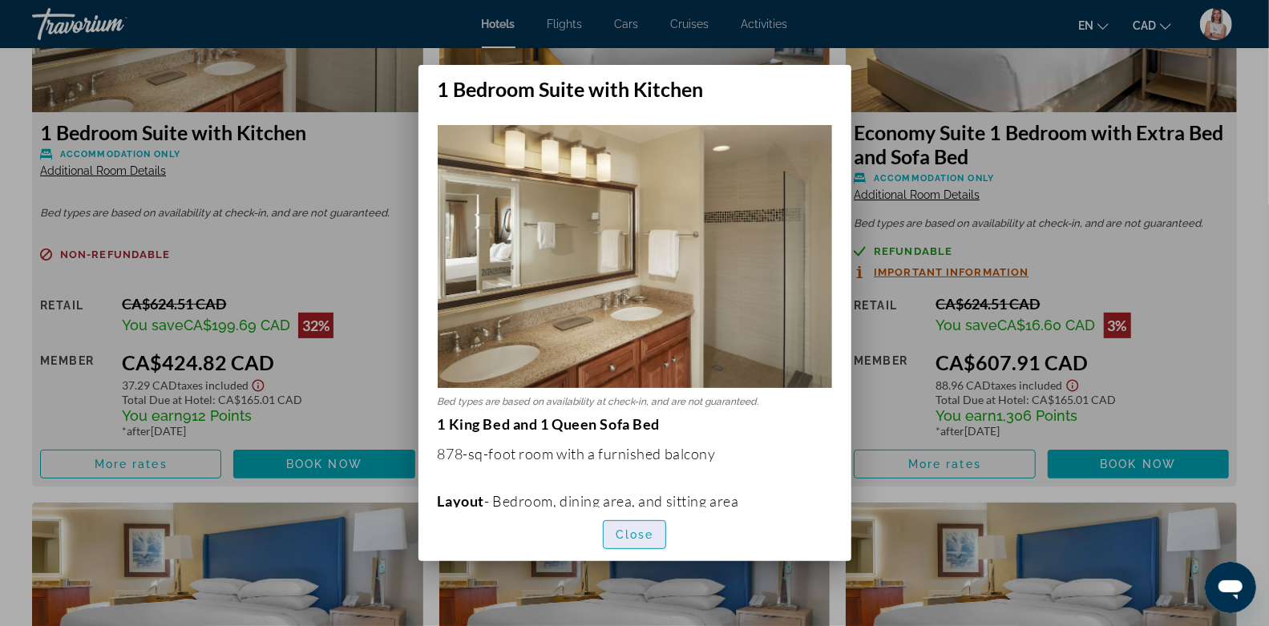
click at [638, 535] on span "Close" at bounding box center [635, 534] width 38 height 13
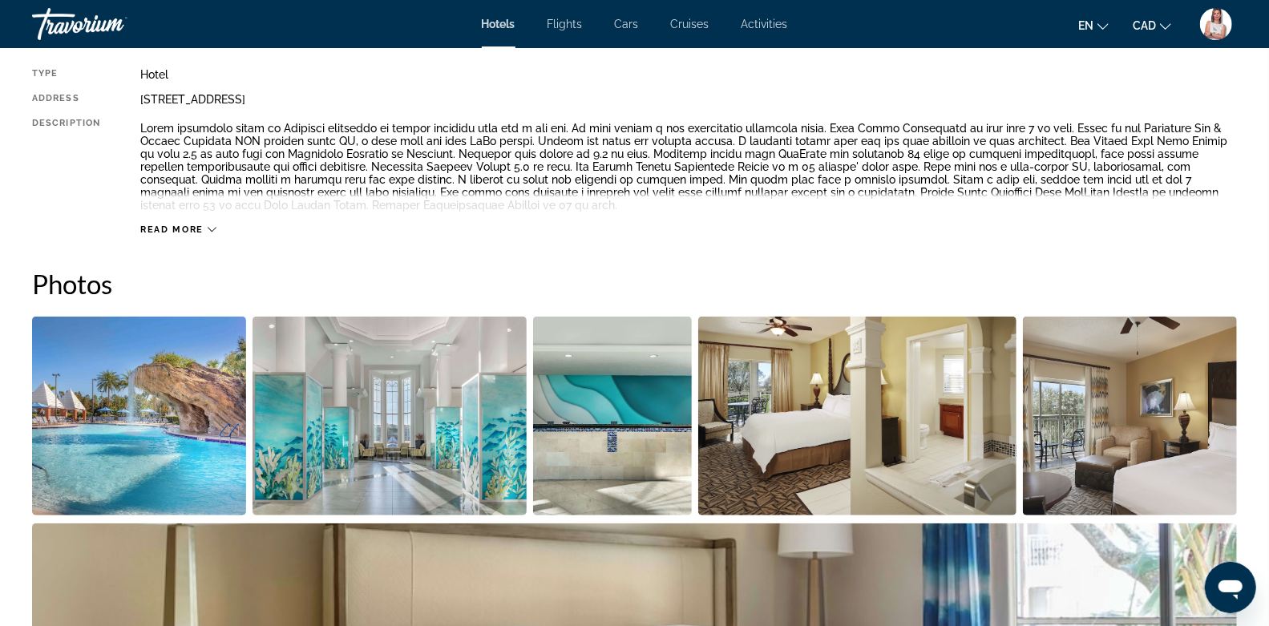
scroll to position [630, 0]
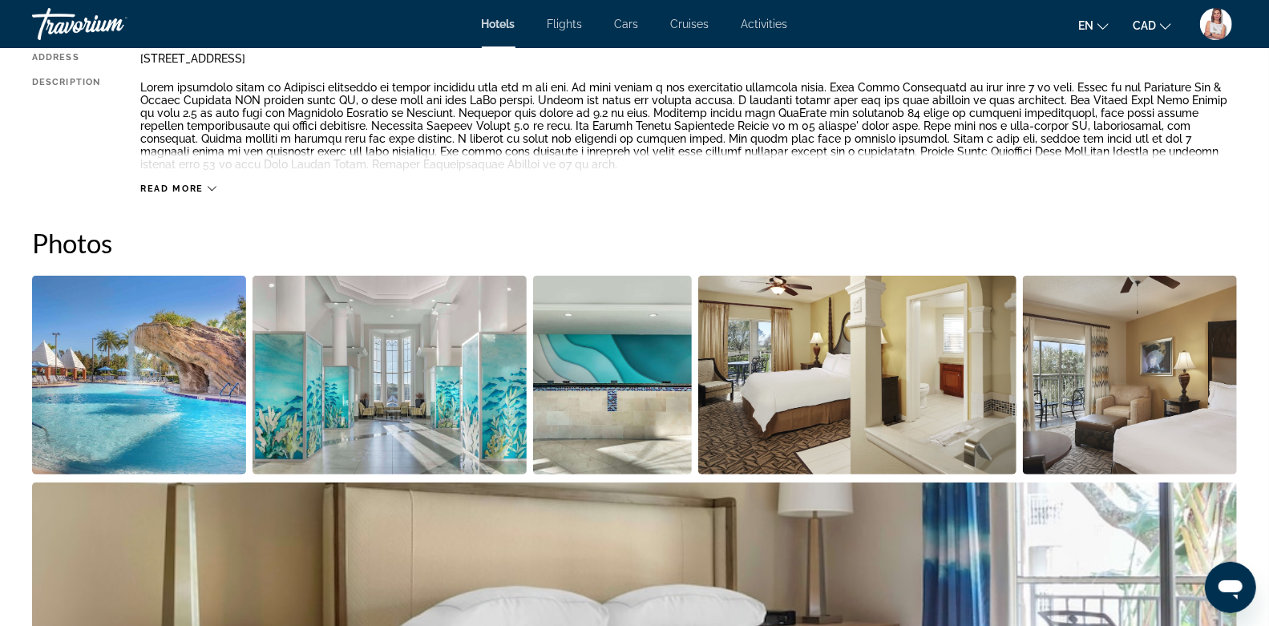
click at [197, 184] on span "Read more" at bounding box center [171, 189] width 63 height 10
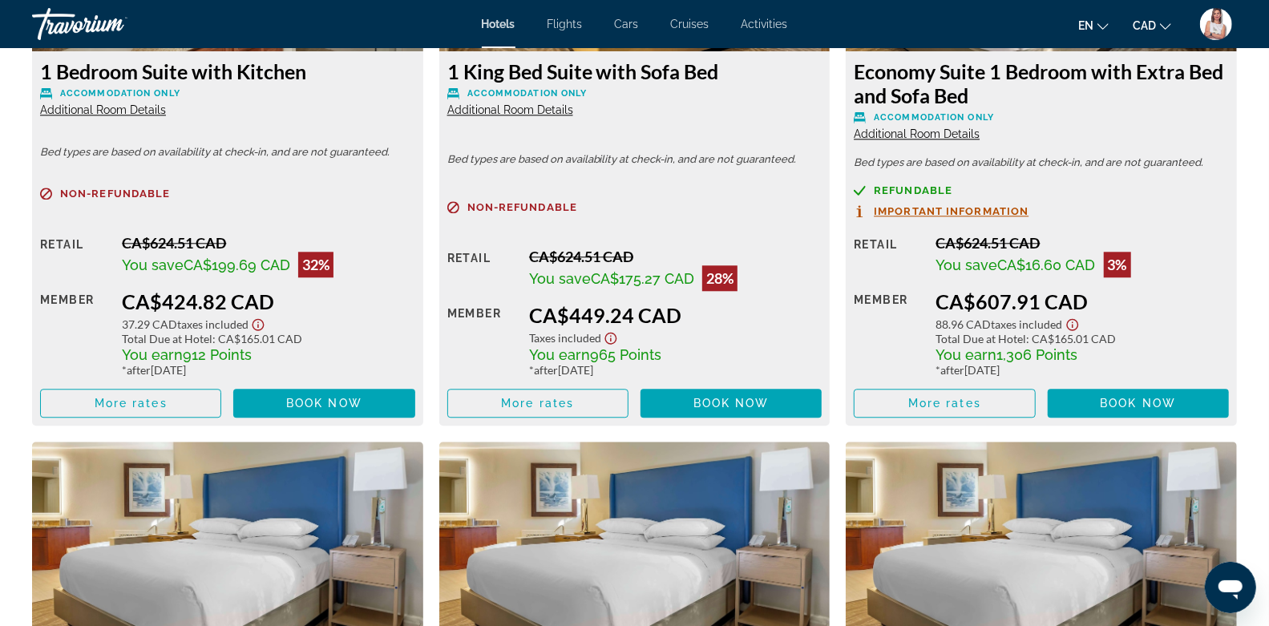
scroll to position [2398, 0]
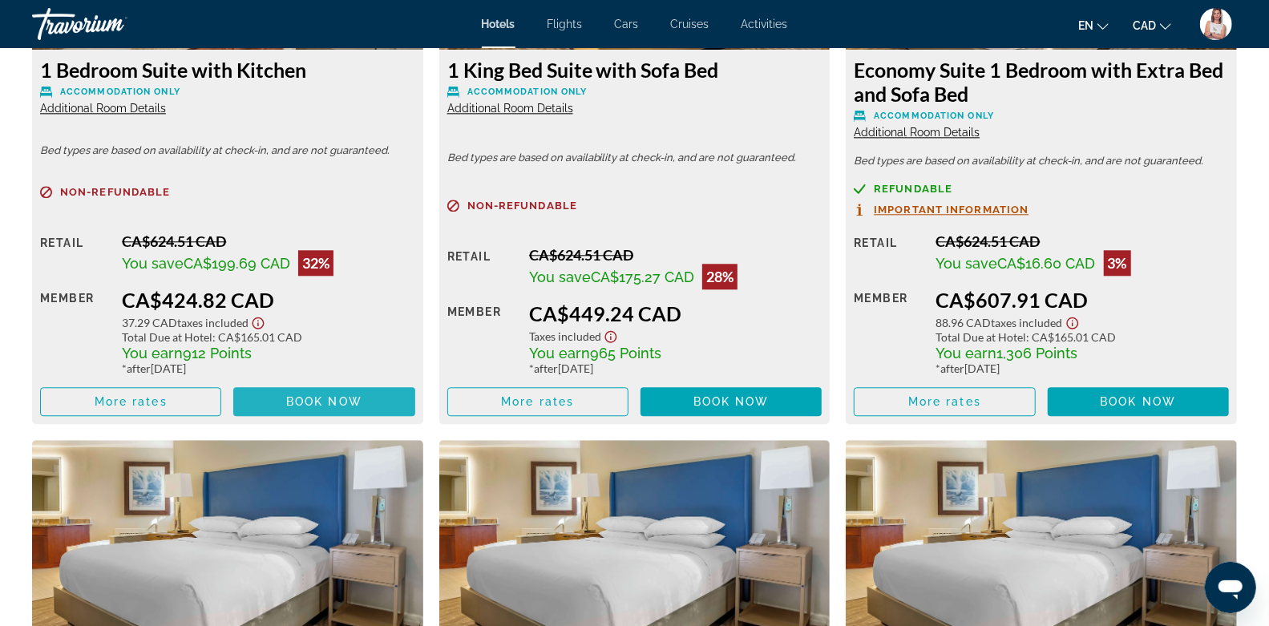
click at [344, 402] on span "Book now" at bounding box center [324, 401] width 76 height 13
